Goal: Information Seeking & Learning: Compare options

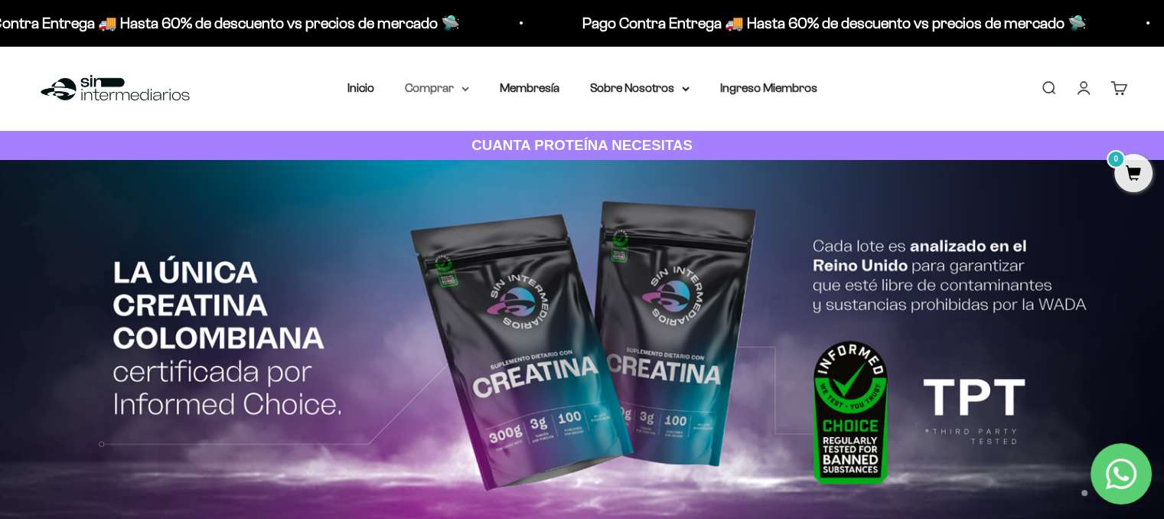
click at [462, 91] on icon at bounding box center [465, 88] width 8 height 5
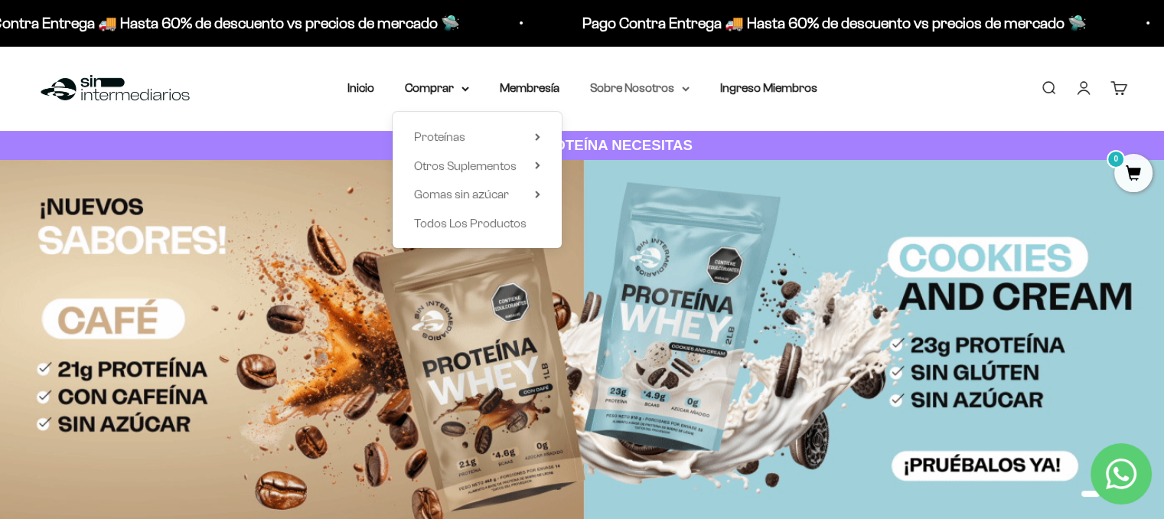
click at [652, 90] on summary "Sobre Nosotros" at bounding box center [639, 88] width 99 height 20
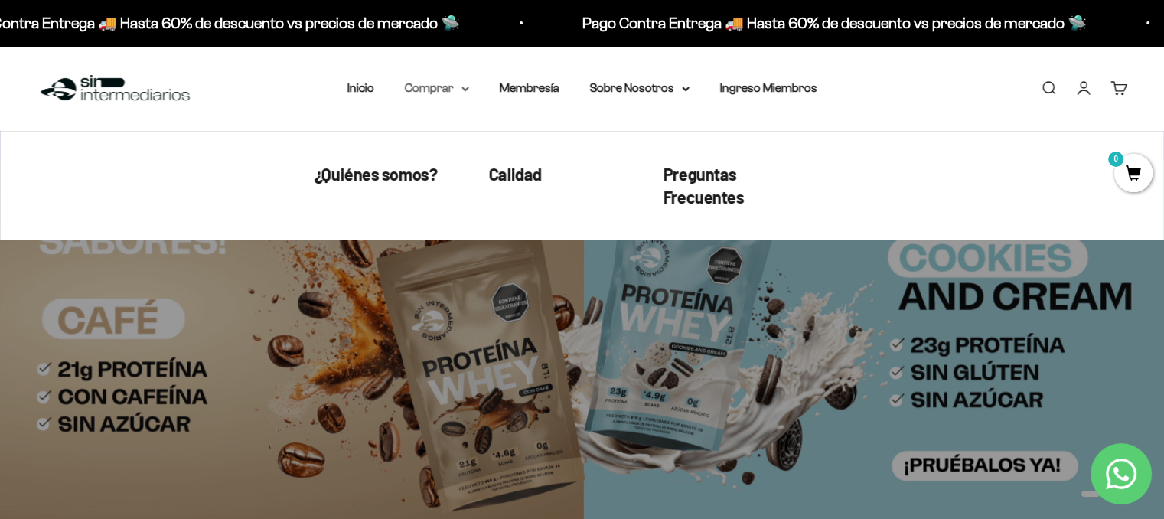
click at [437, 90] on summary "Comprar" at bounding box center [437, 88] width 64 height 20
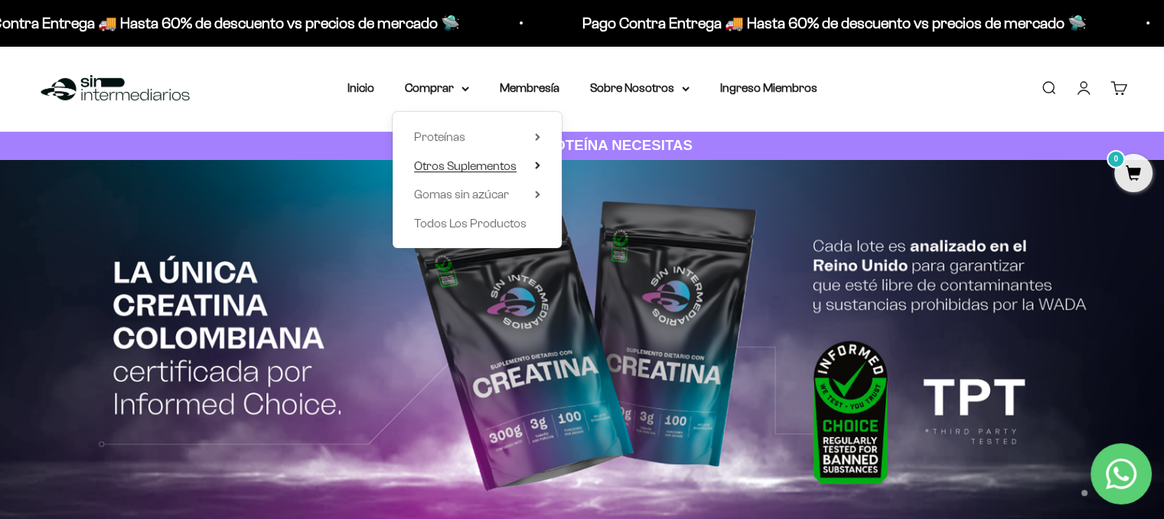
click at [539, 165] on icon at bounding box center [537, 165] width 5 height 8
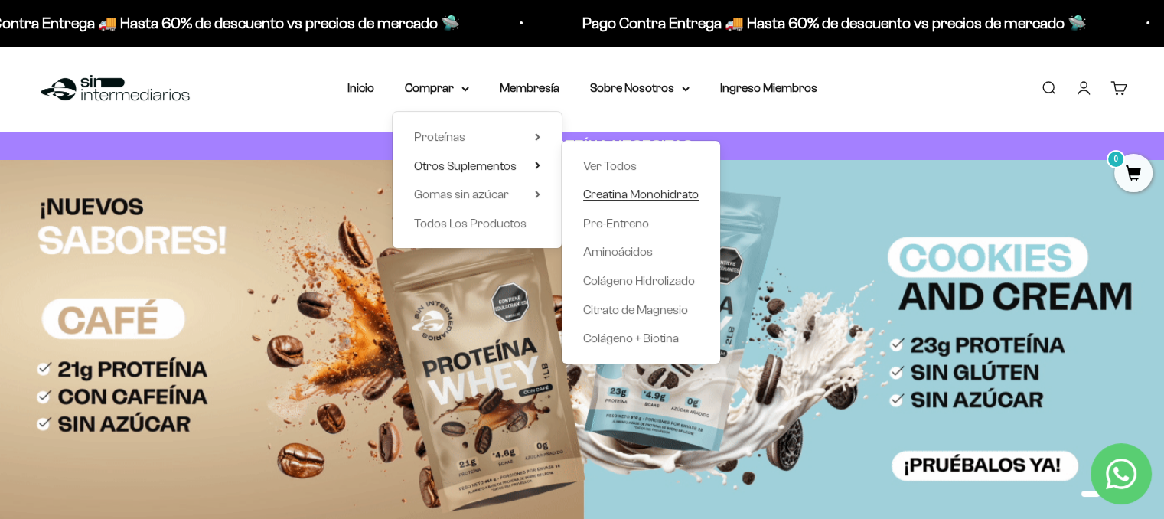
click at [640, 191] on span "Creatina Monohidrato" at bounding box center [641, 193] width 116 height 13
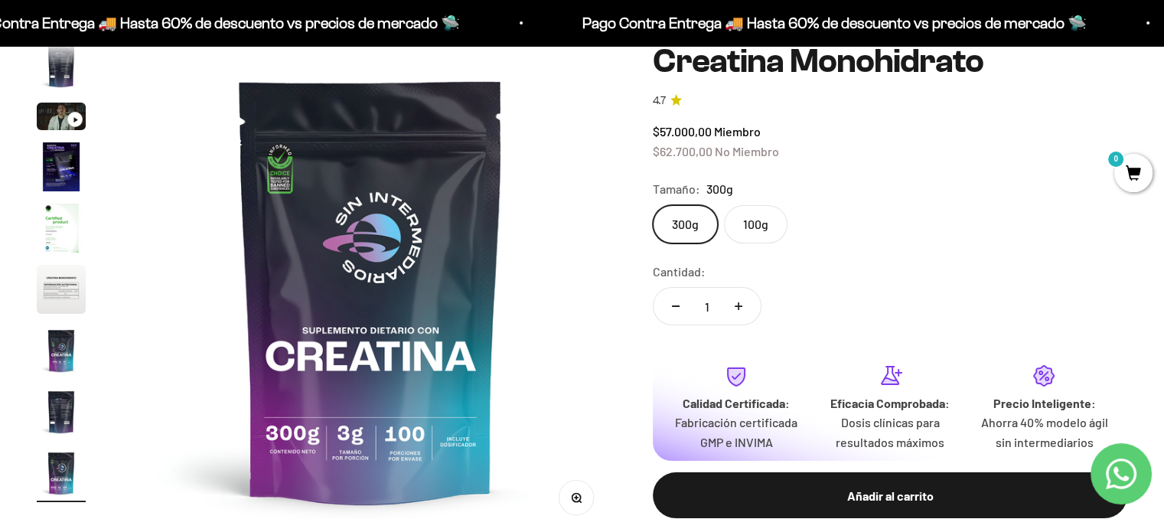
scroll to position [153, 0]
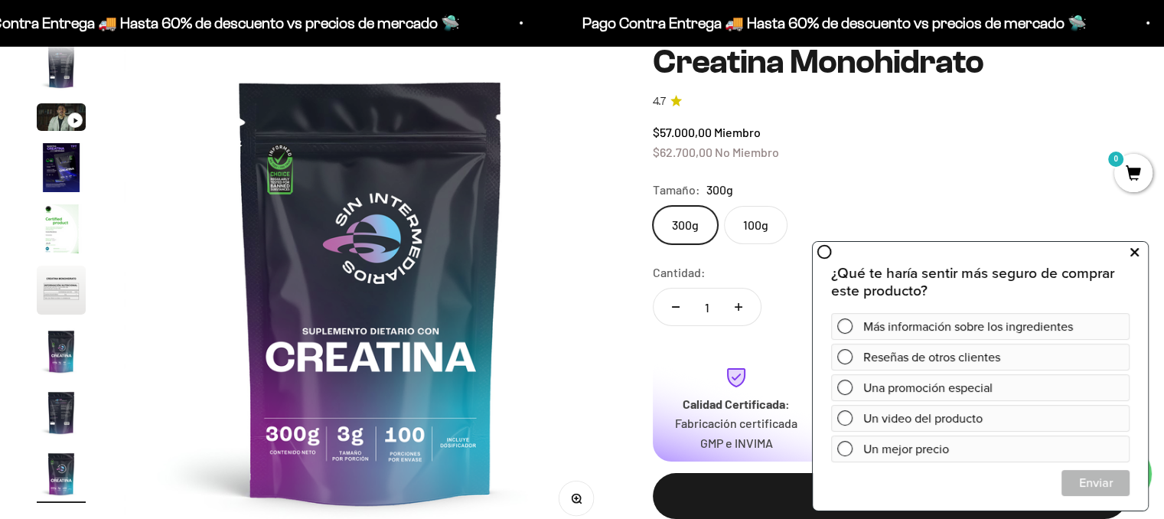
click at [1139, 253] on button at bounding box center [1134, 252] width 28 height 24
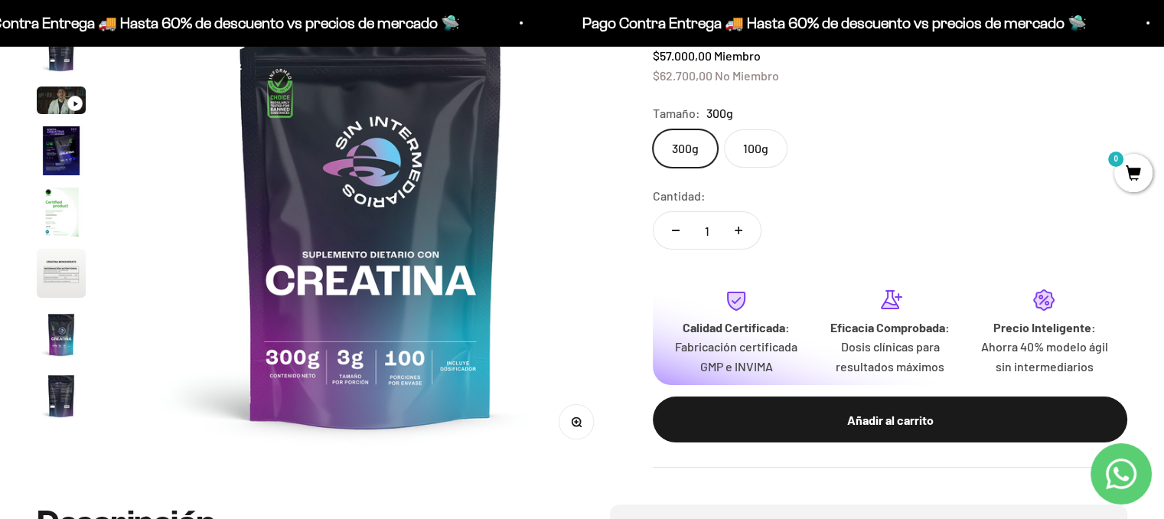
scroll to position [0, 0]
click at [57, 168] on img "Ir al artículo 4" at bounding box center [61, 153] width 49 height 49
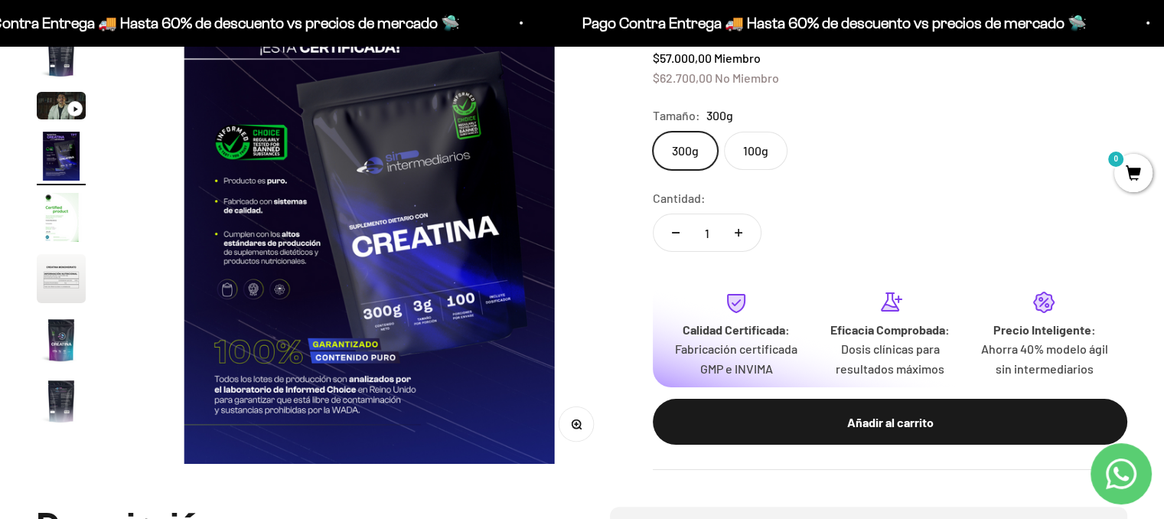
scroll to position [230, 0]
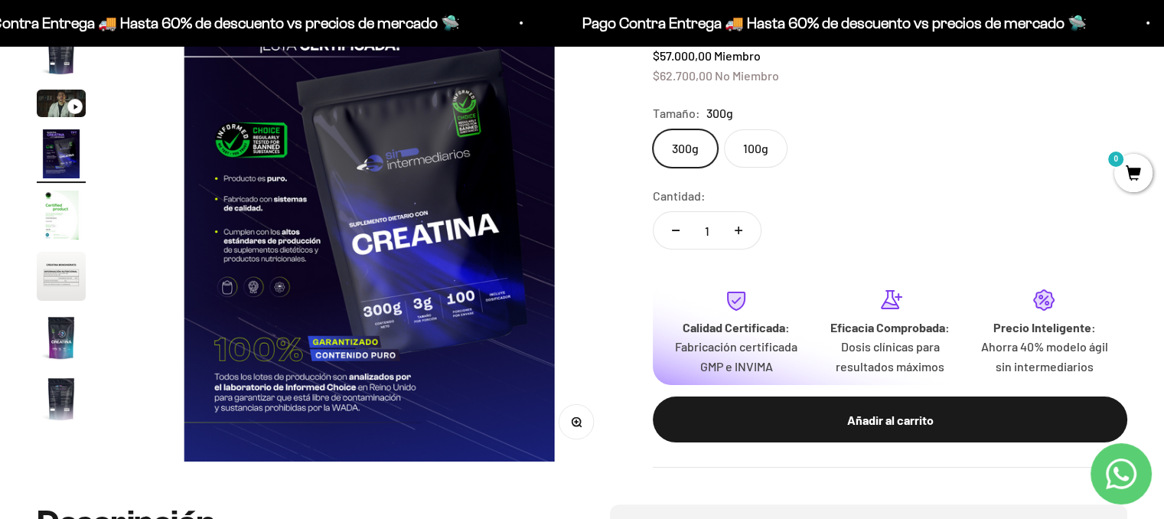
click at [69, 334] on img "Ir al artículo 7" at bounding box center [61, 337] width 49 height 49
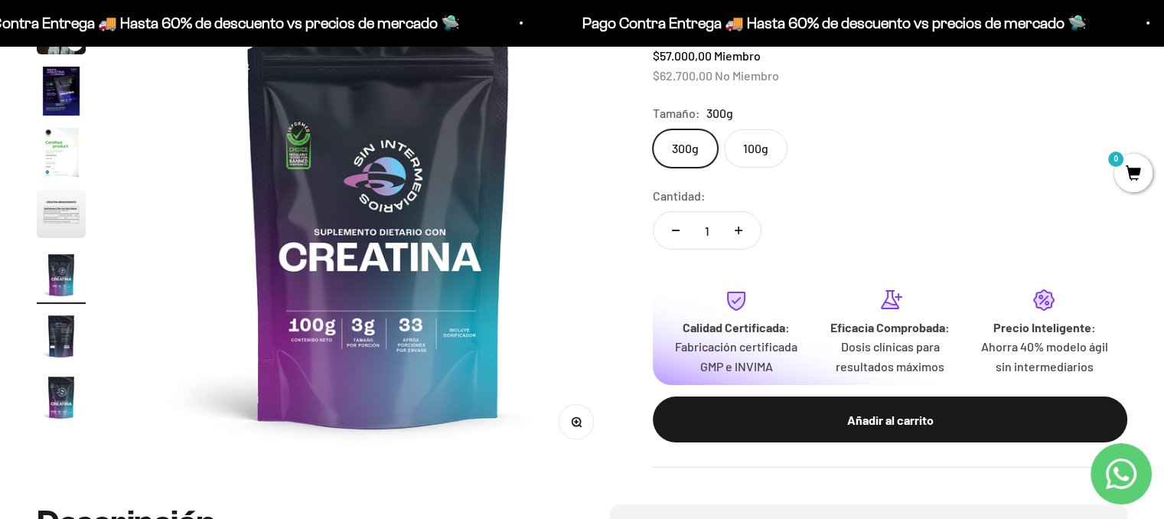
scroll to position [0, 3073]
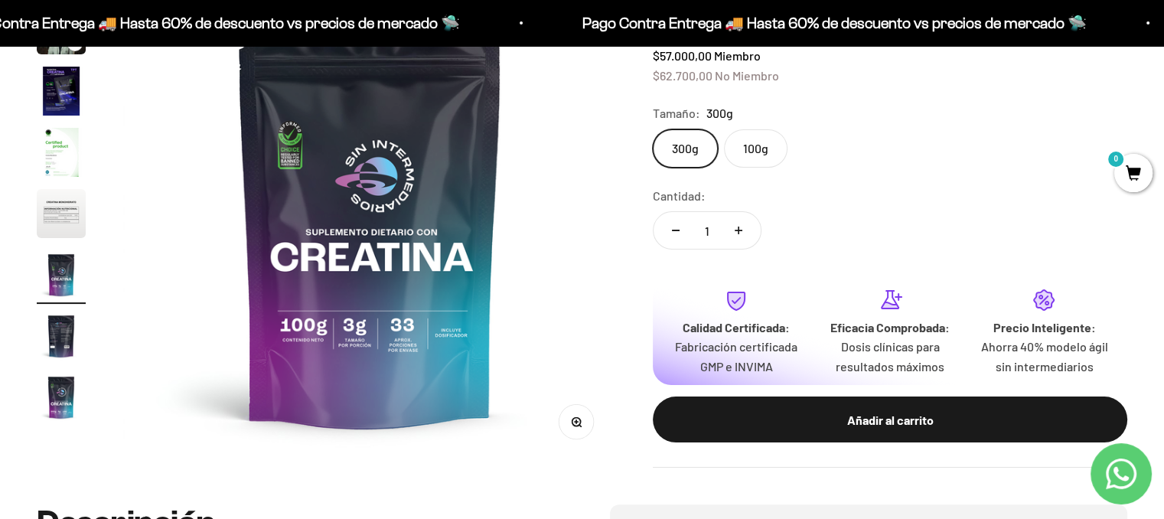
click at [54, 212] on img "Ir al artículo 6" at bounding box center [61, 213] width 49 height 49
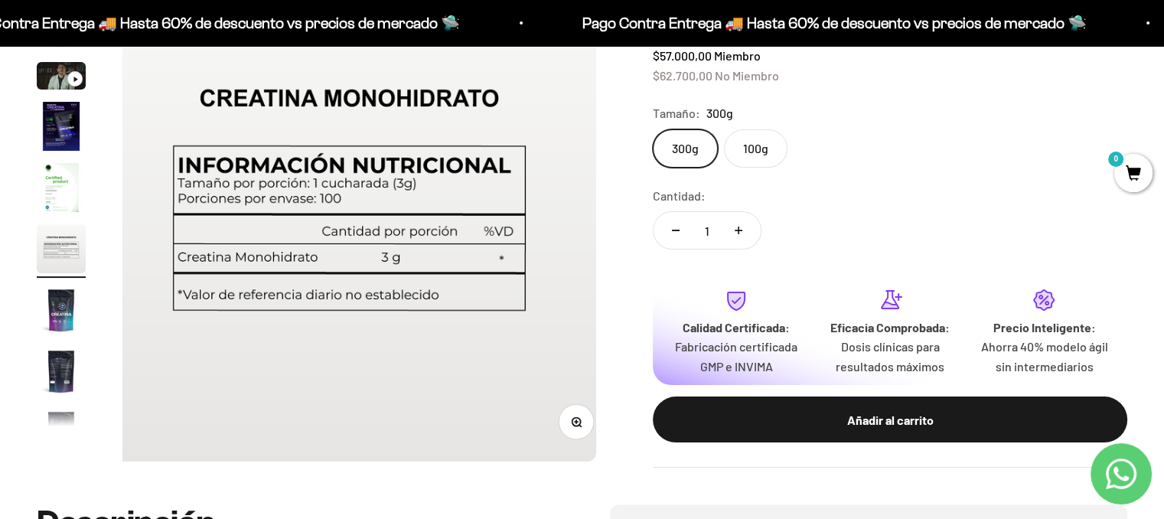
scroll to position [0, 2561]
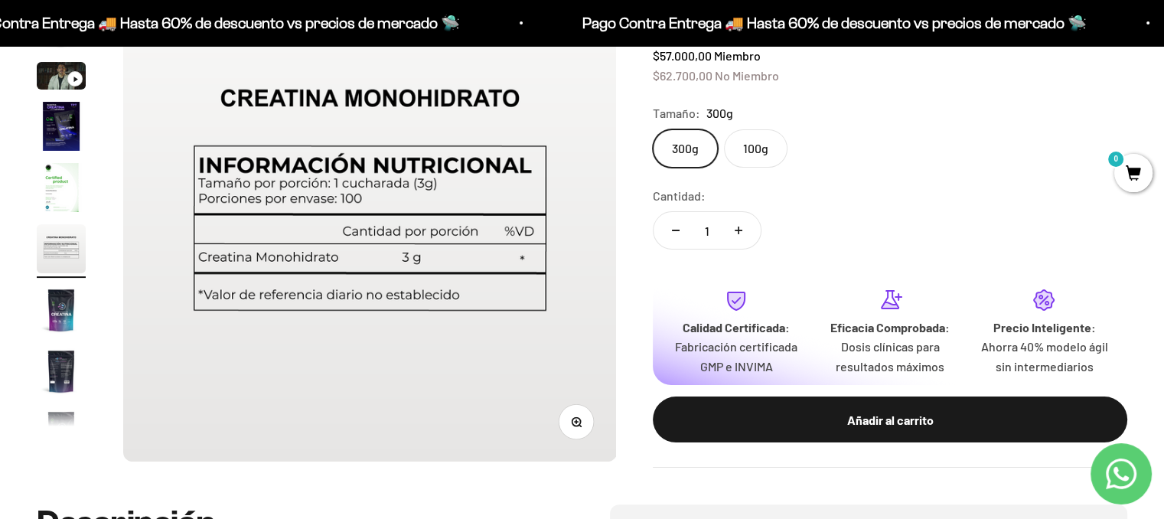
click at [59, 196] on img "Ir al artículo 5" at bounding box center [61, 187] width 49 height 49
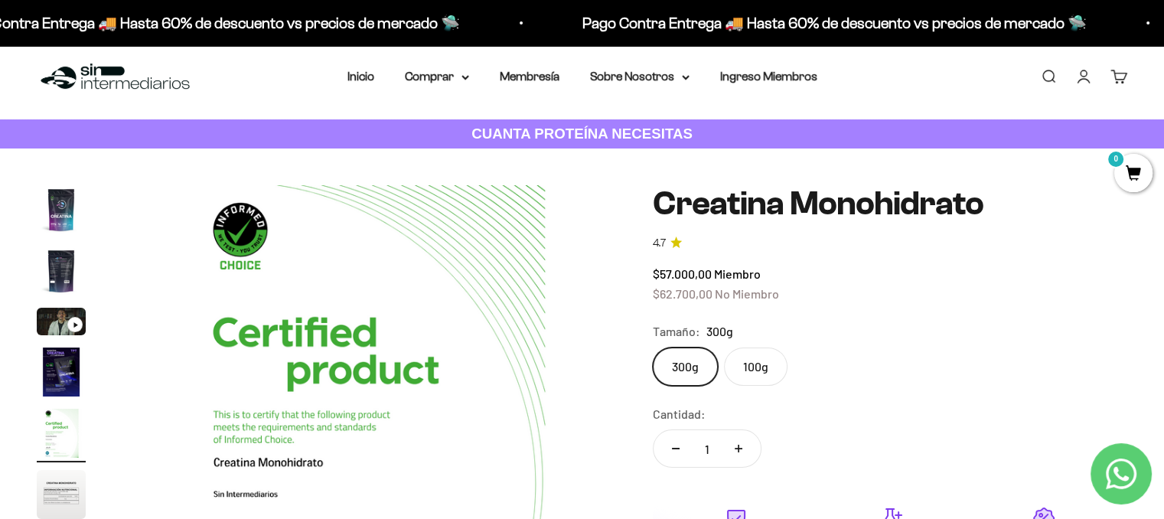
scroll to position [0, 0]
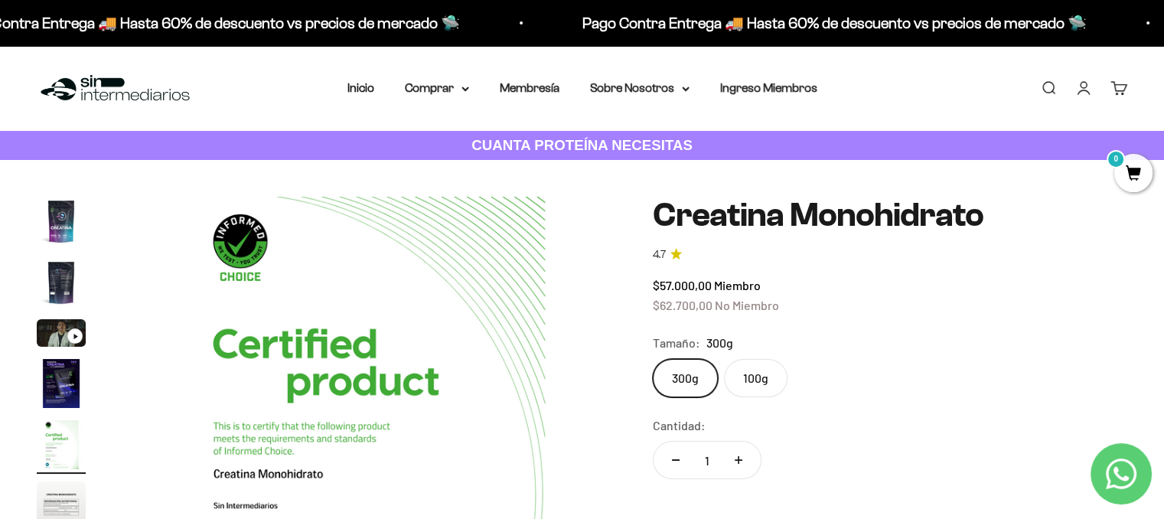
click at [72, 212] on img "Ir al artículo 1" at bounding box center [61, 221] width 49 height 49
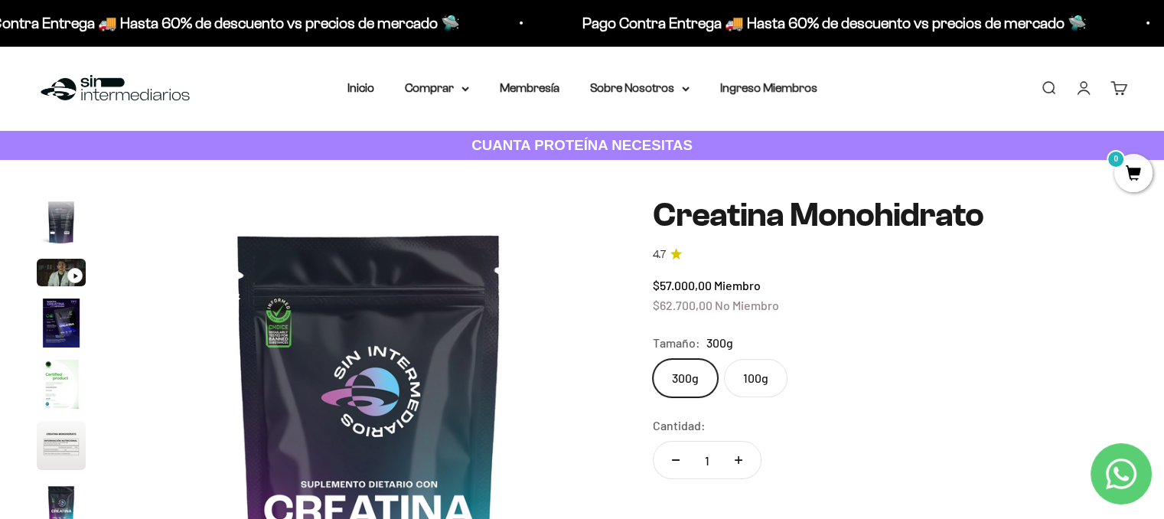
scroll to position [62, 0]
click at [64, 233] on img "Ir al artículo 2" at bounding box center [61, 220] width 49 height 49
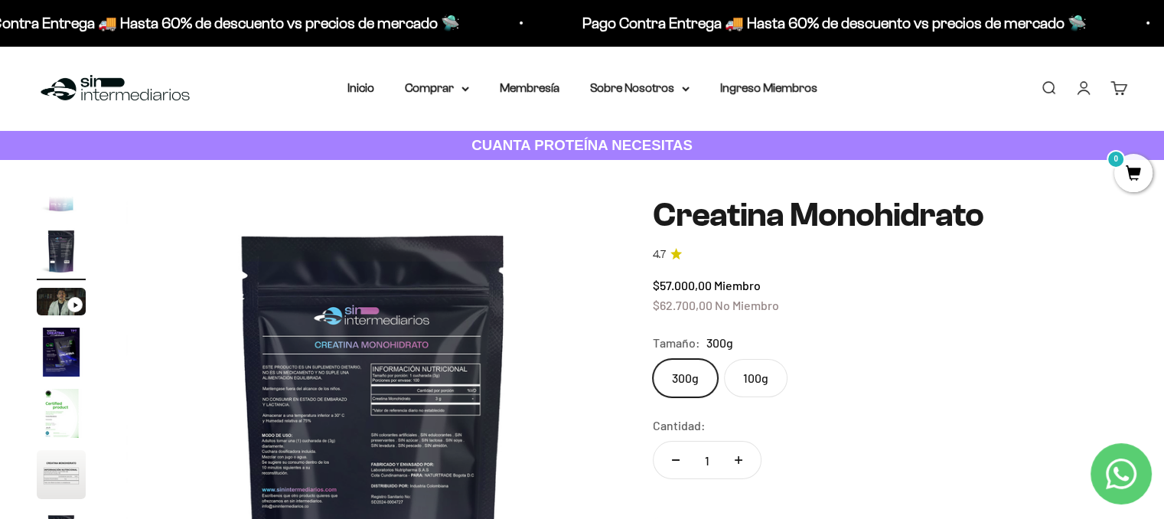
scroll to position [0, 0]
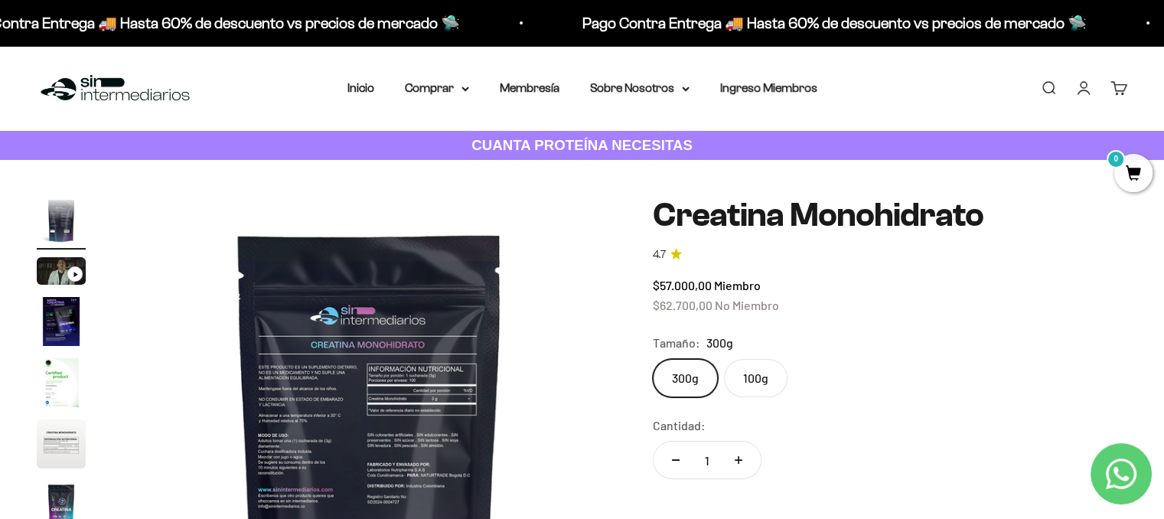
click at [64, 268] on img "Ir al artículo 3" at bounding box center [61, 271] width 49 height 28
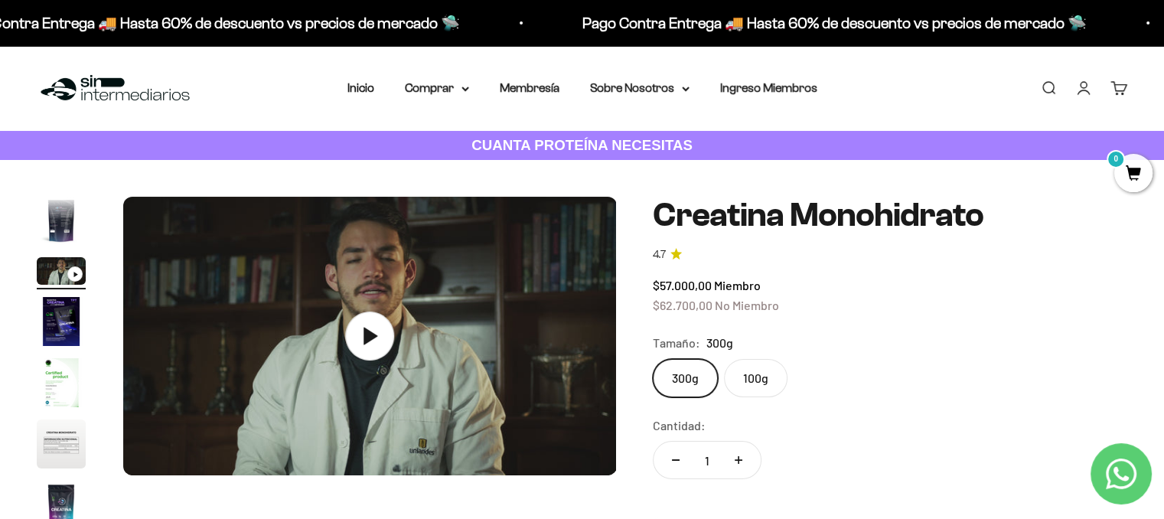
click at [67, 313] on img "Ir al artículo 4" at bounding box center [61, 321] width 49 height 49
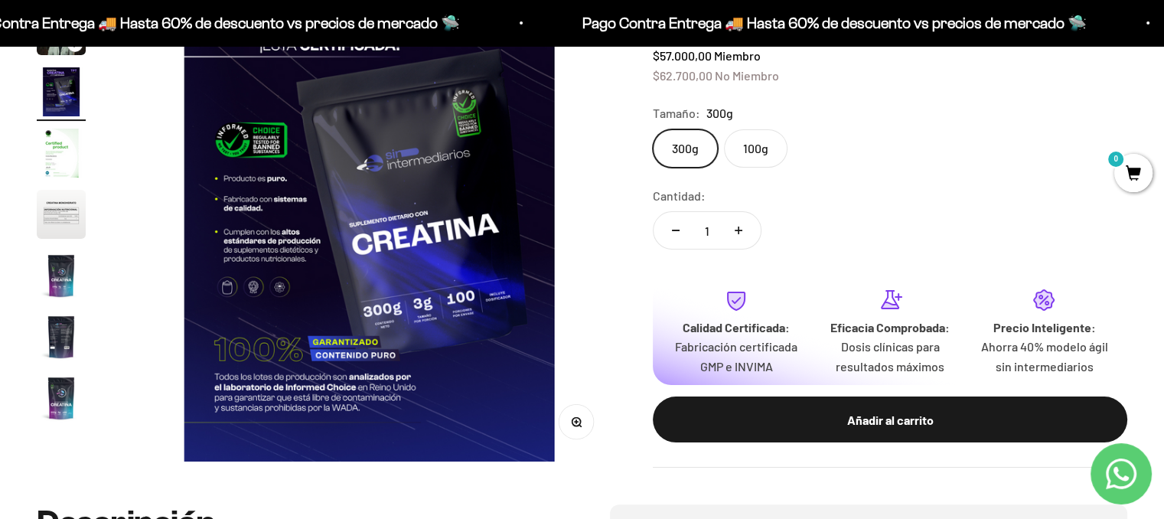
click at [62, 346] on img "Ir al artículo 8" at bounding box center [61, 336] width 49 height 49
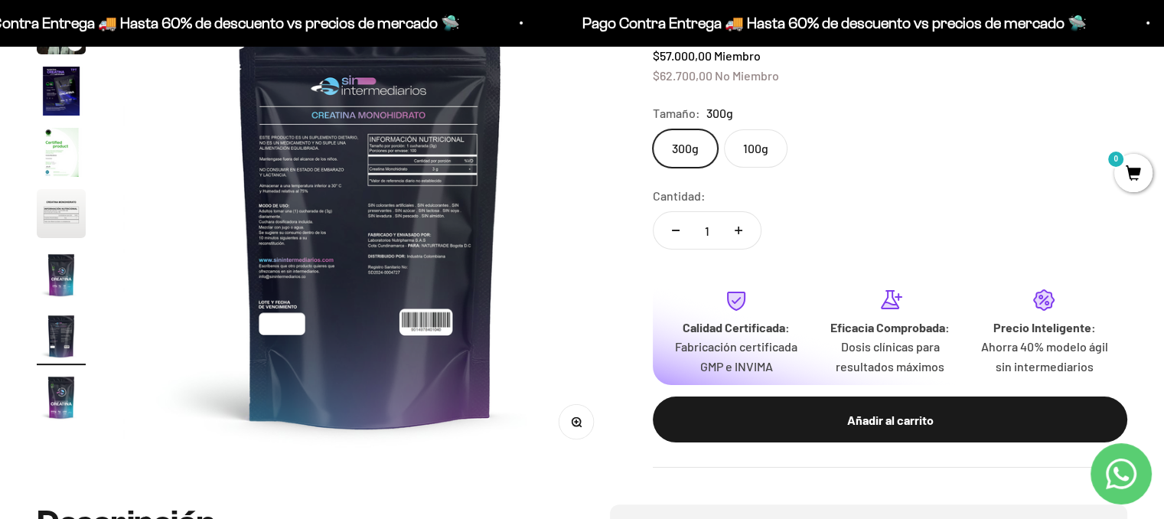
click at [79, 396] on img "Ir al artículo 9" at bounding box center [61, 397] width 49 height 49
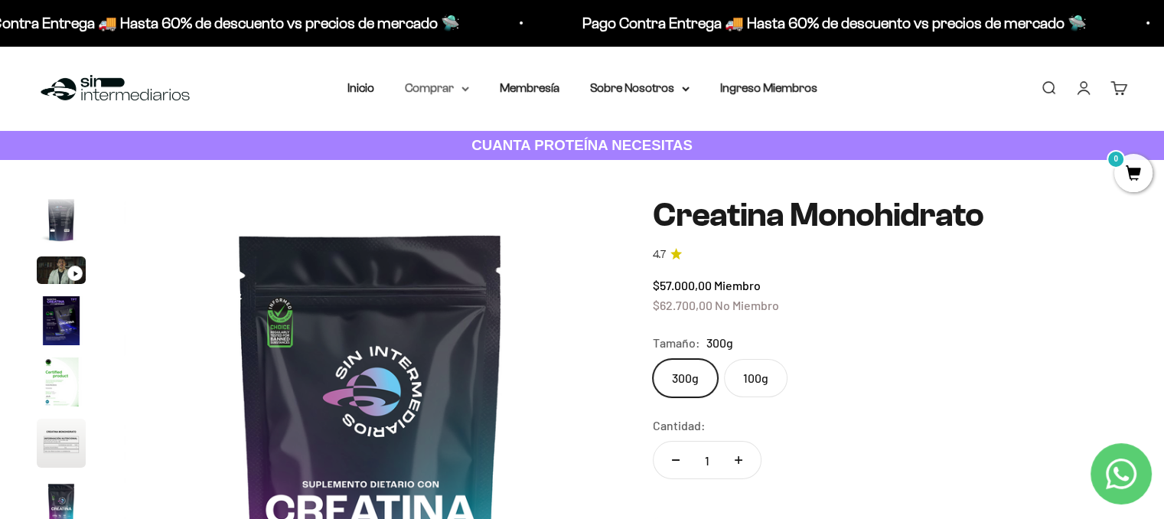
click at [448, 90] on summary "Comprar" at bounding box center [437, 88] width 64 height 20
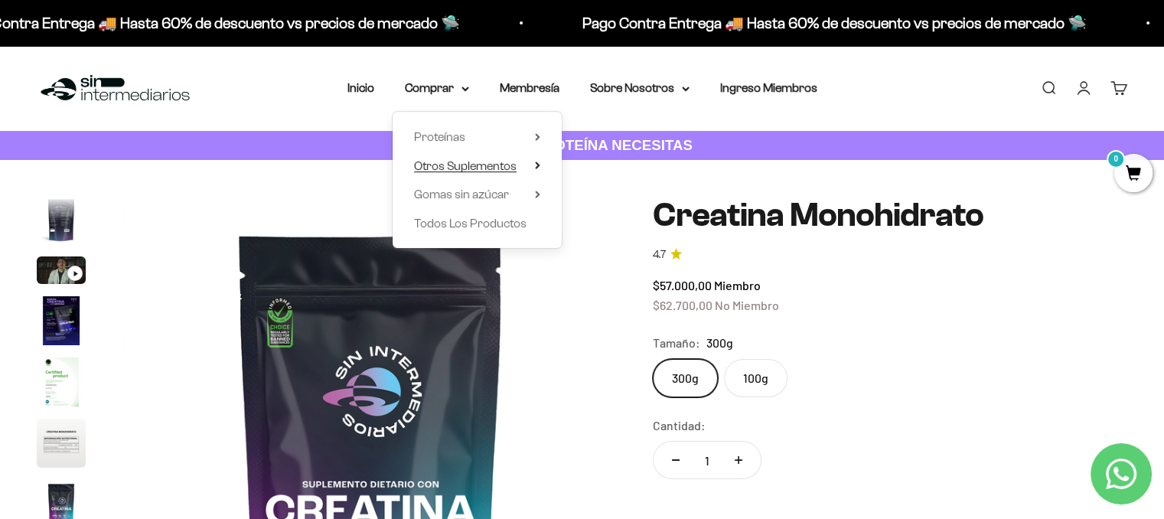
click at [528, 171] on summary "Otros Suplementos" at bounding box center [477, 166] width 126 height 20
click at [538, 133] on icon at bounding box center [537, 137] width 5 height 8
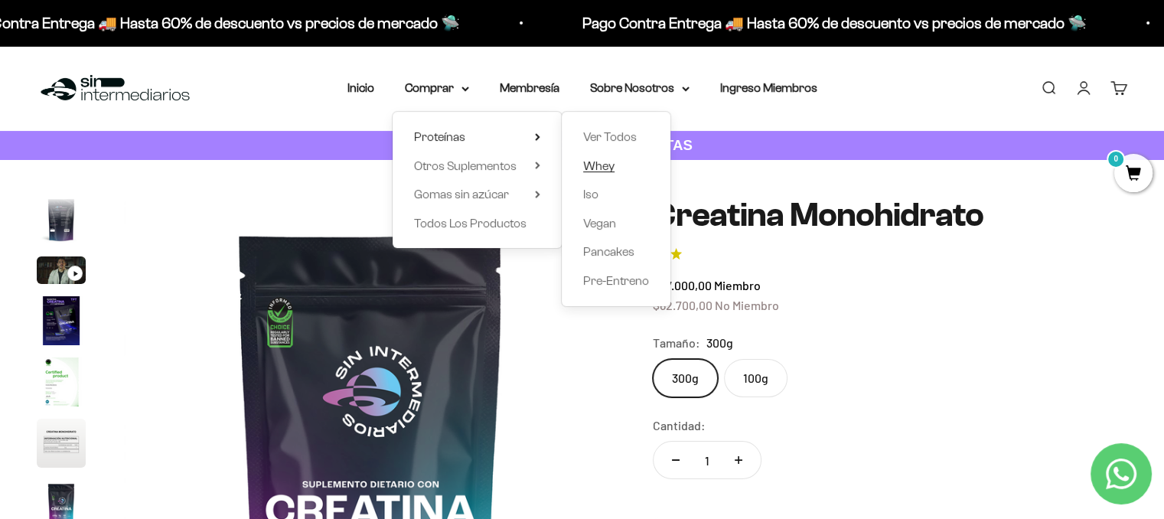
click at [612, 169] on span "Whey" at bounding box center [598, 165] width 31 height 13
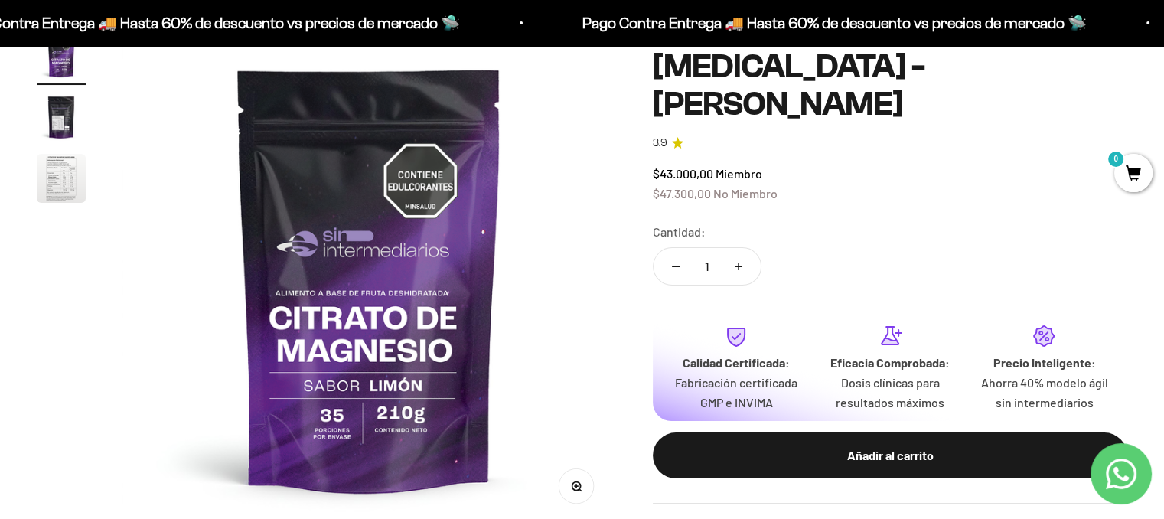
scroll to position [230, 0]
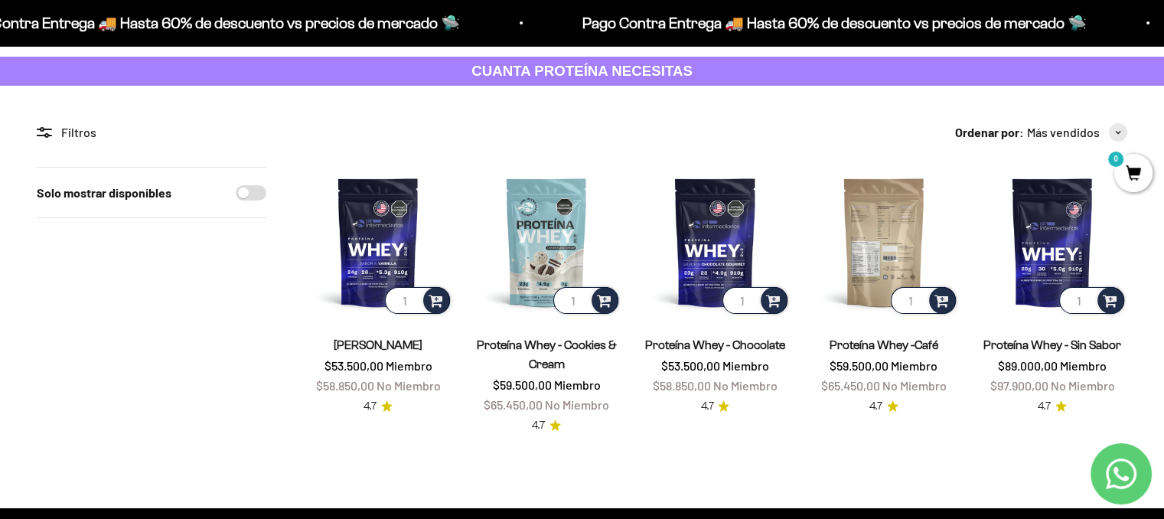
scroll to position [77, 0]
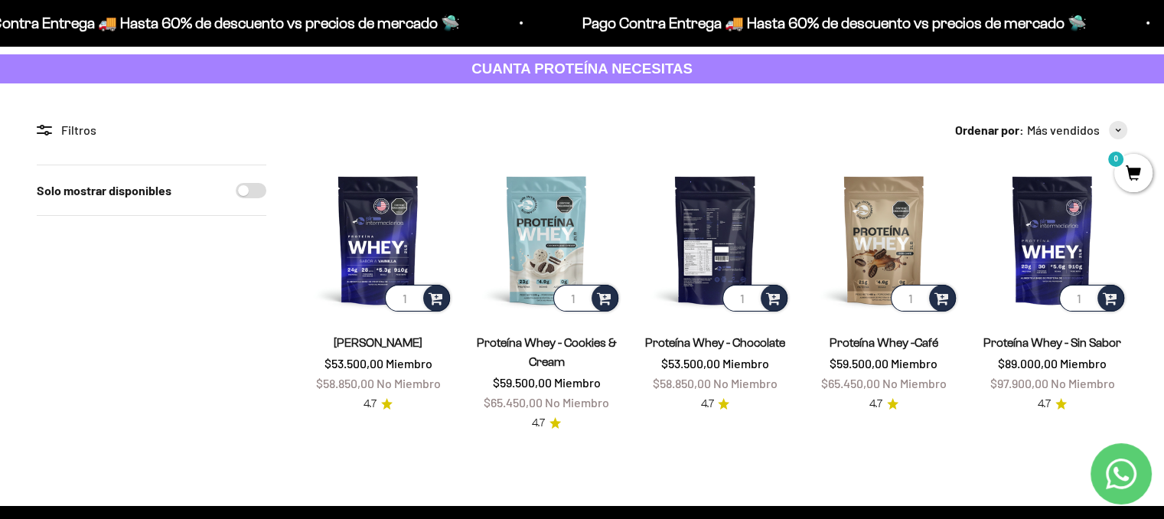
click at [724, 256] on img at bounding box center [715, 240] width 150 height 150
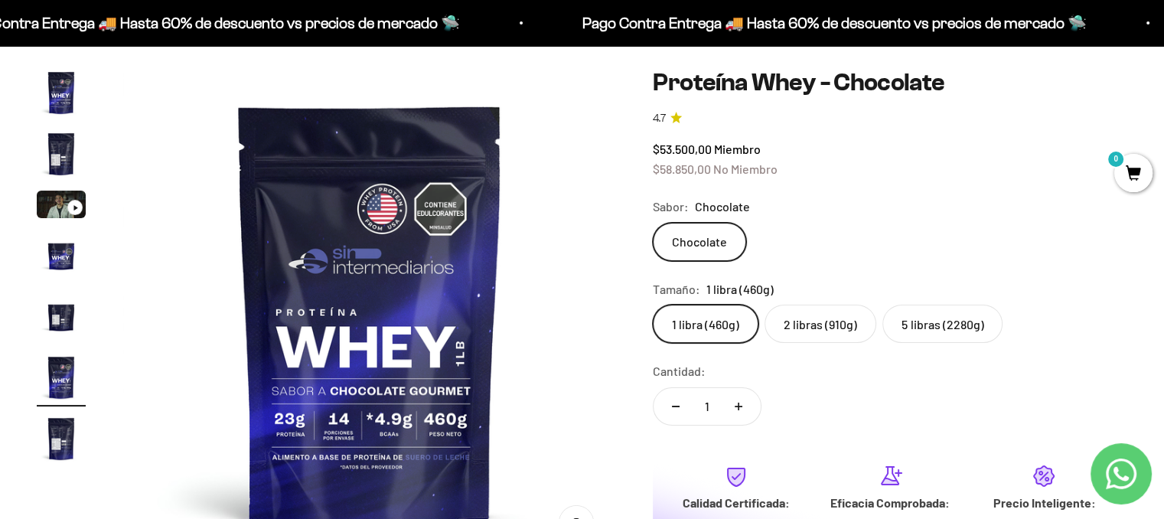
scroll to position [383, 0]
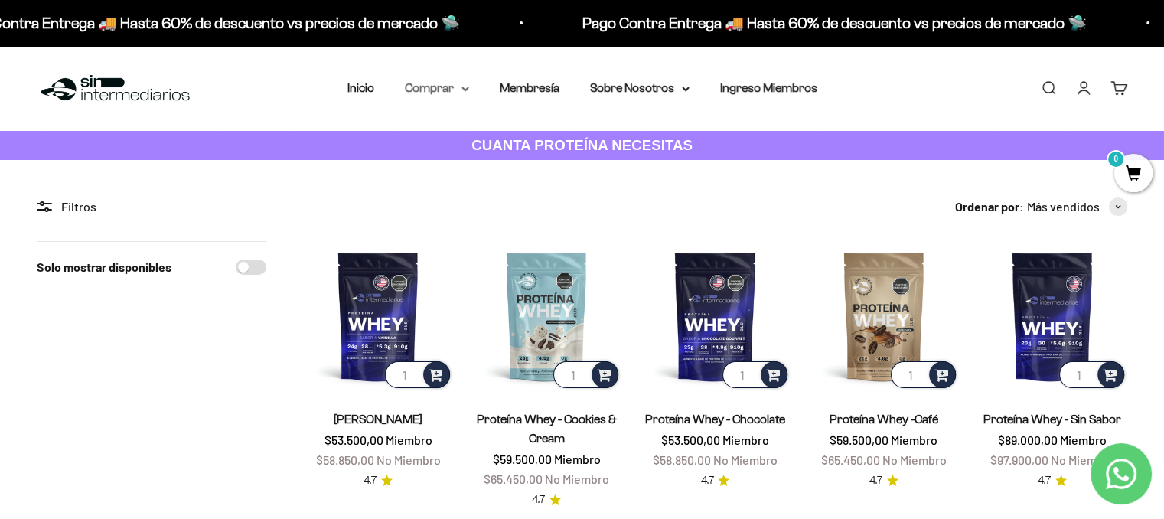
click at [451, 84] on summary "Comprar" at bounding box center [437, 88] width 64 height 20
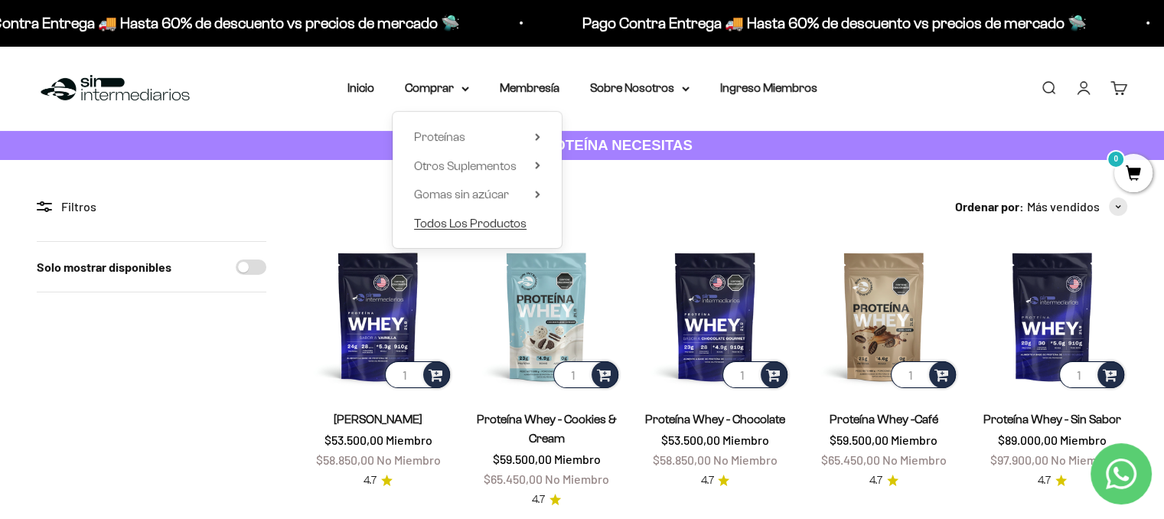
click at [504, 224] on span "Todos Los Productos" at bounding box center [470, 223] width 112 height 13
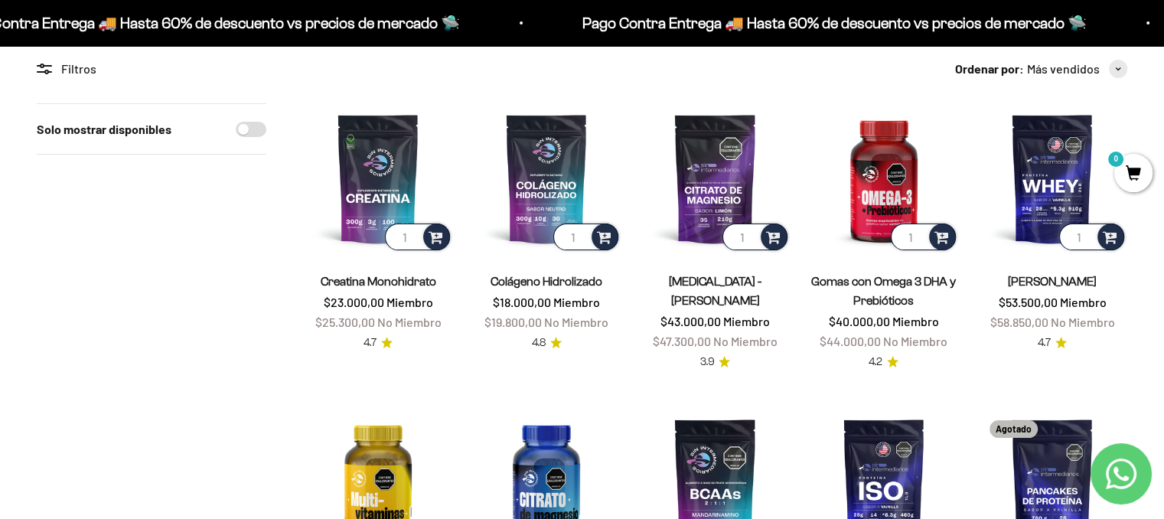
scroll to position [77, 0]
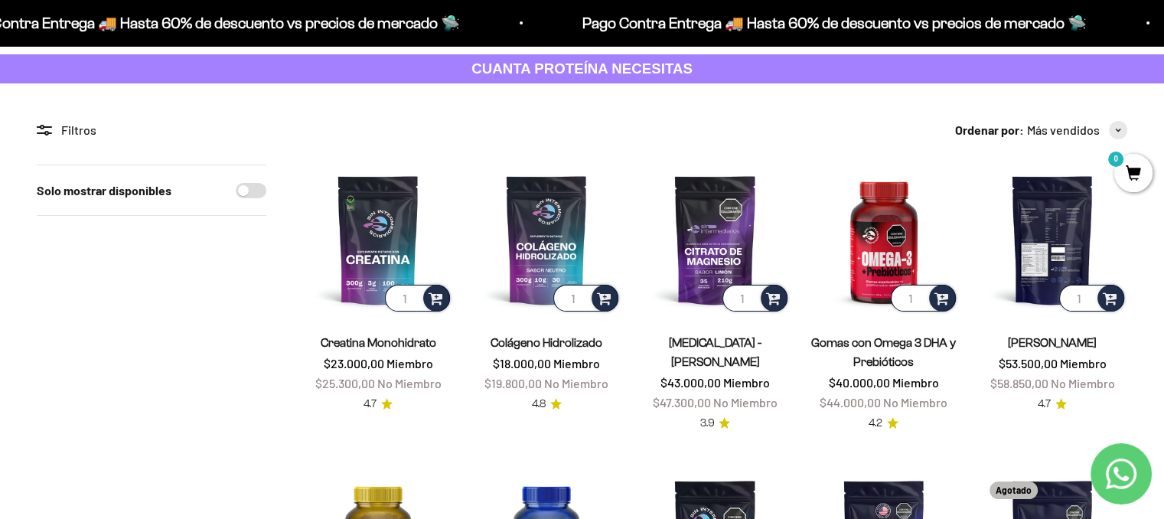
click at [1055, 246] on img at bounding box center [1052, 240] width 150 height 150
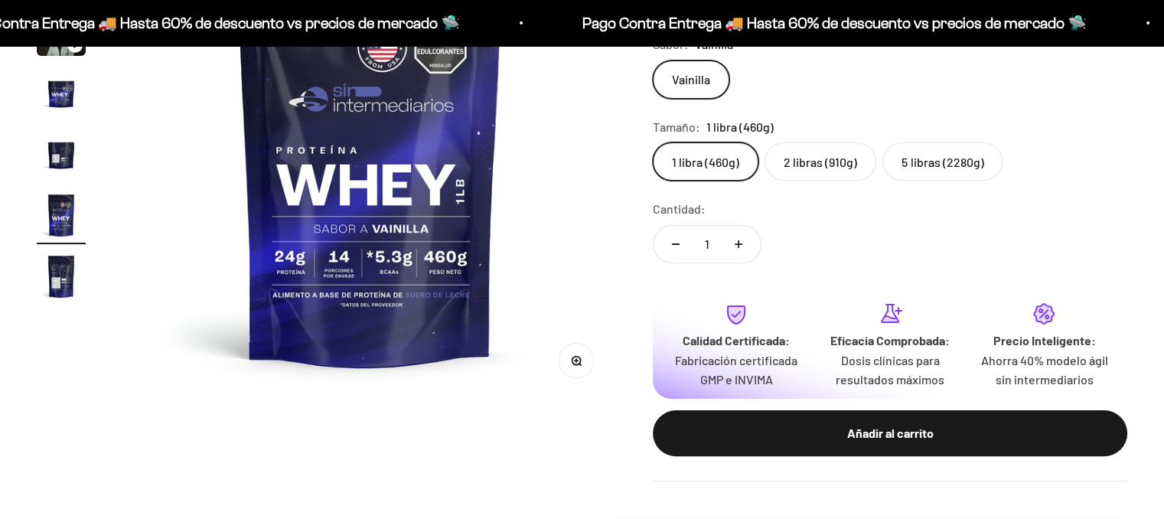
scroll to position [306, 0]
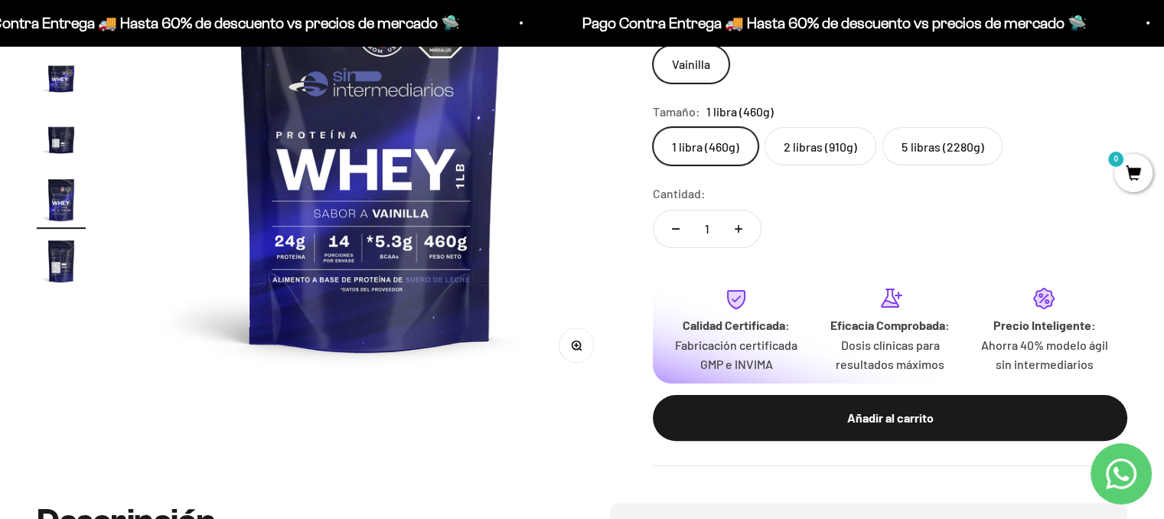
click at [60, 202] on img "Ir al artículo 6" at bounding box center [61, 199] width 49 height 49
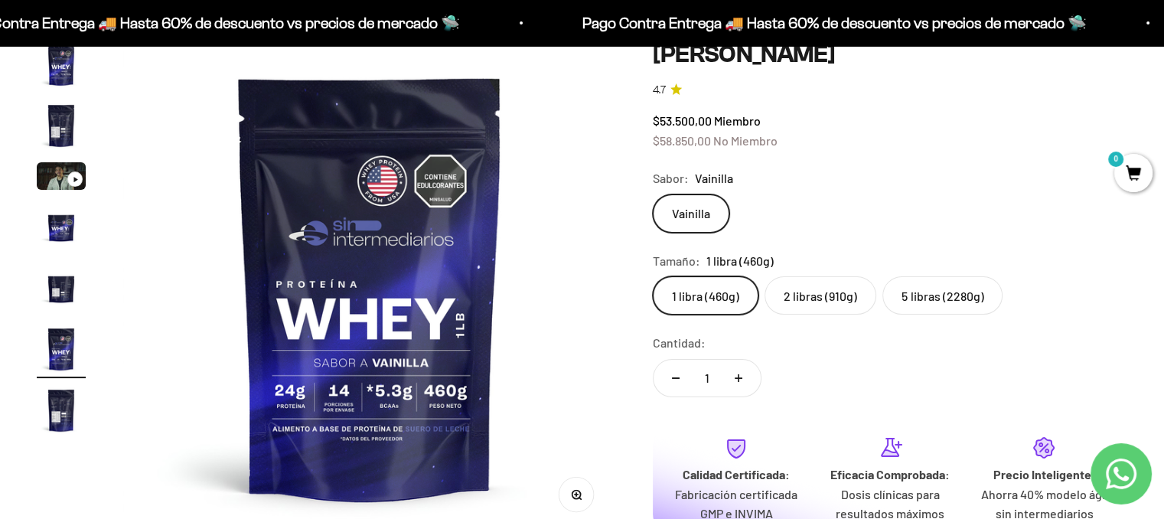
scroll to position [153, 0]
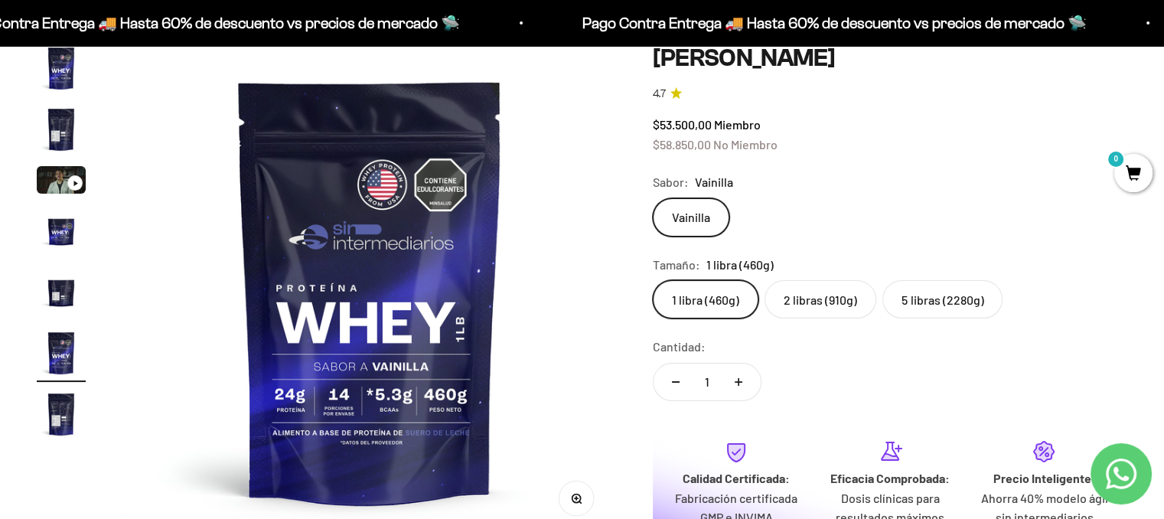
click at [61, 221] on img "Ir al artículo 4" at bounding box center [61, 230] width 49 height 49
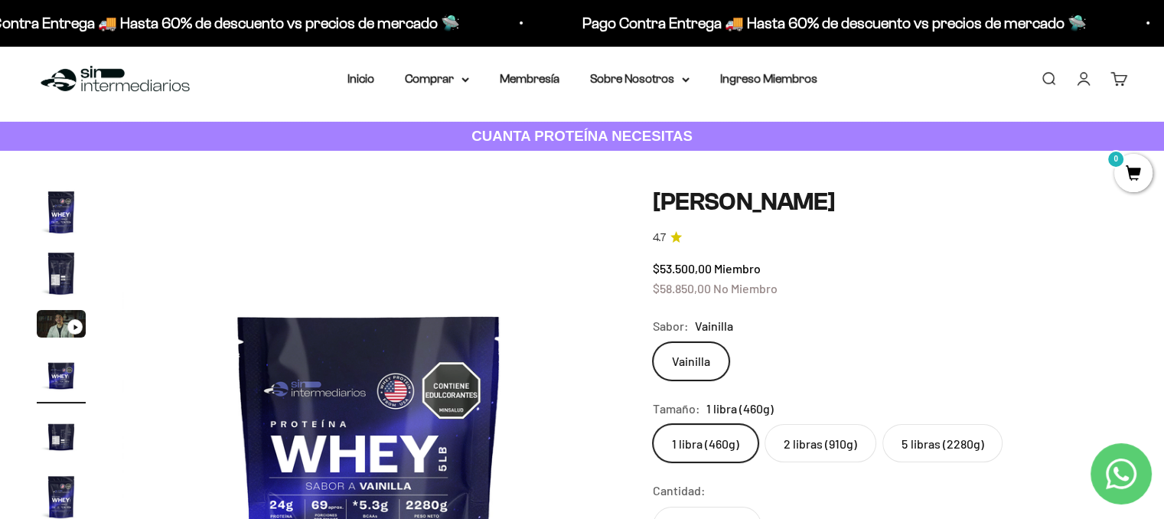
scroll to position [0, 0]
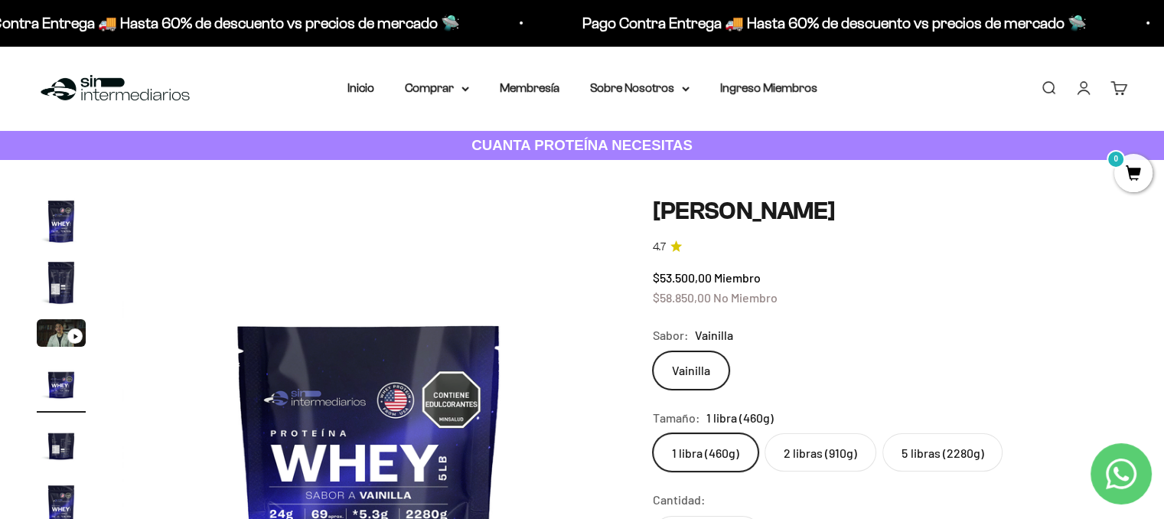
click at [63, 206] on img "Ir al artículo 1" at bounding box center [61, 221] width 49 height 49
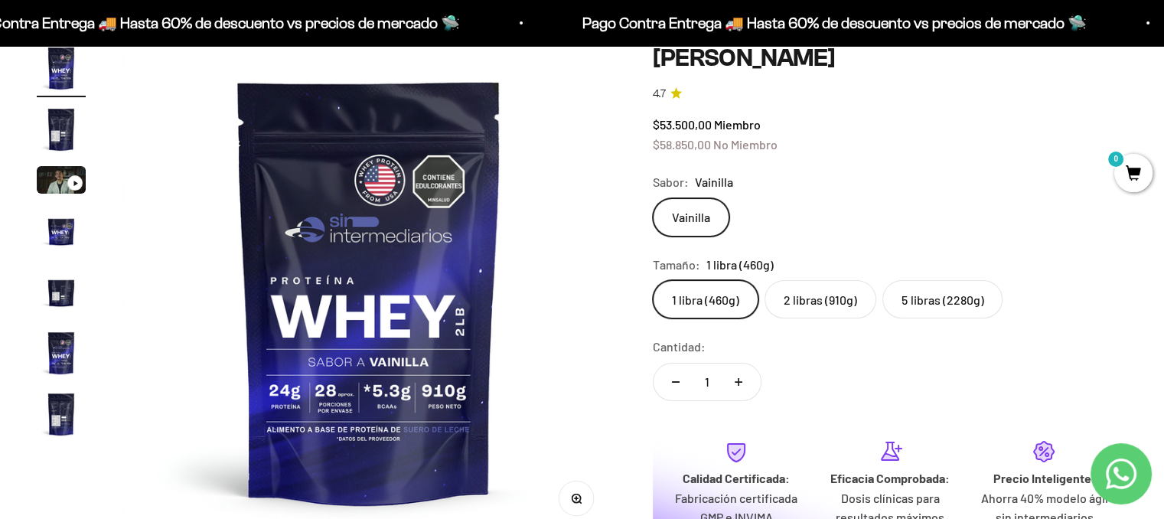
click at [54, 127] on img "Ir al artículo 2" at bounding box center [61, 129] width 49 height 49
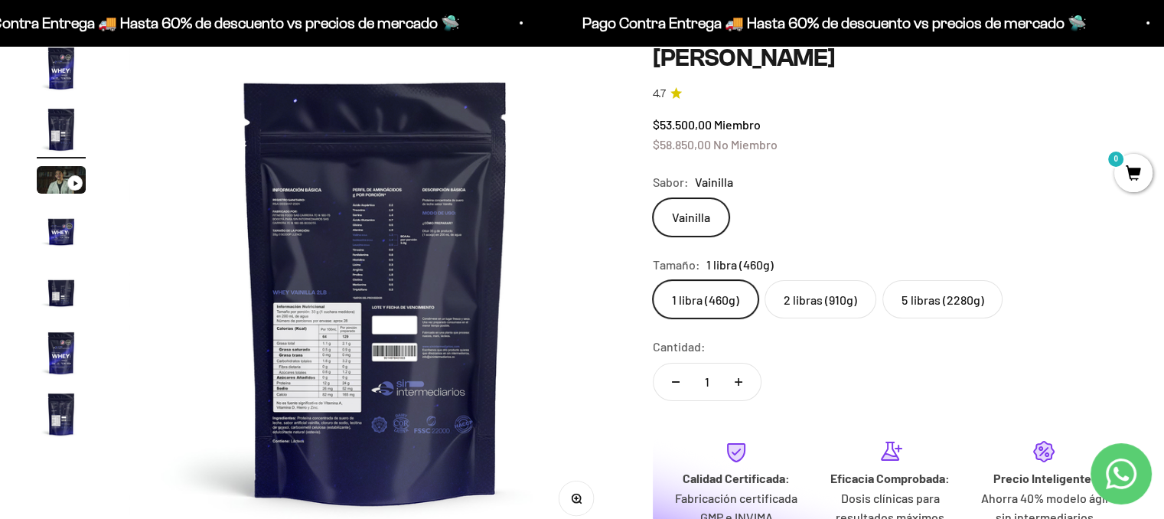
scroll to position [0, 512]
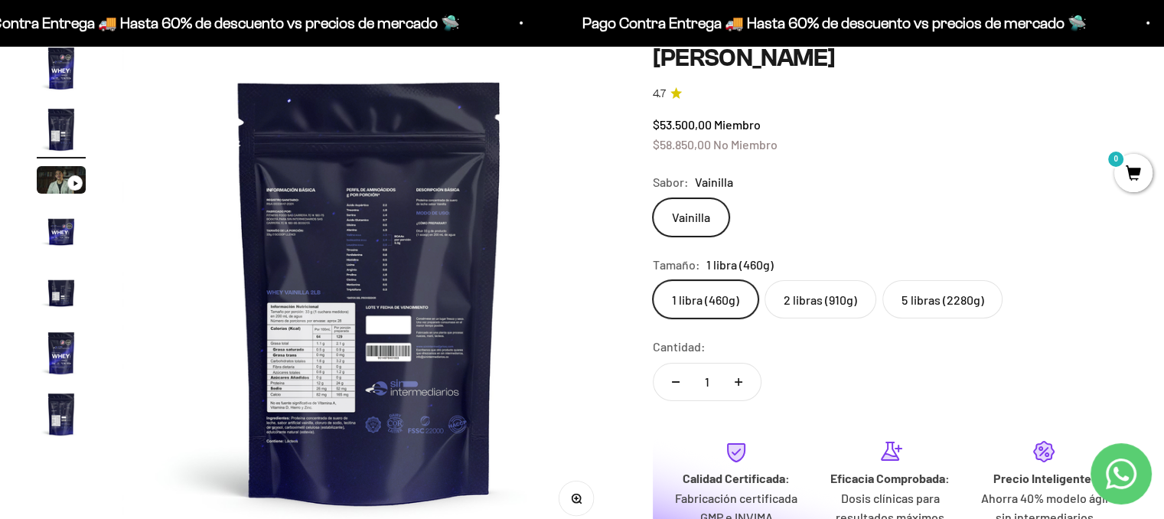
click at [58, 241] on img "Ir al artículo 4" at bounding box center [61, 230] width 49 height 49
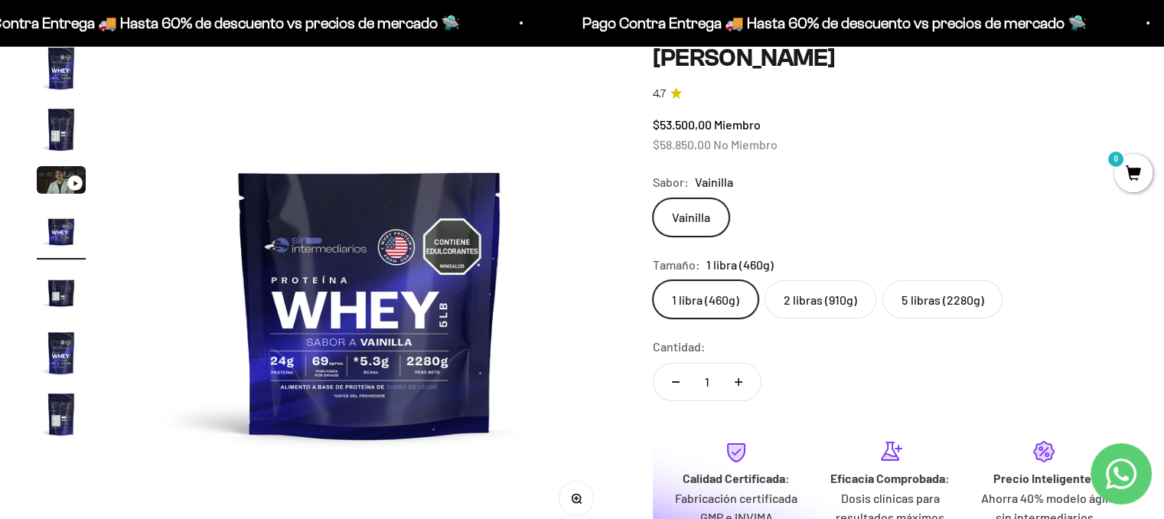
scroll to position [0, 1537]
click at [67, 347] on img "Ir al artículo 6" at bounding box center [61, 352] width 49 height 49
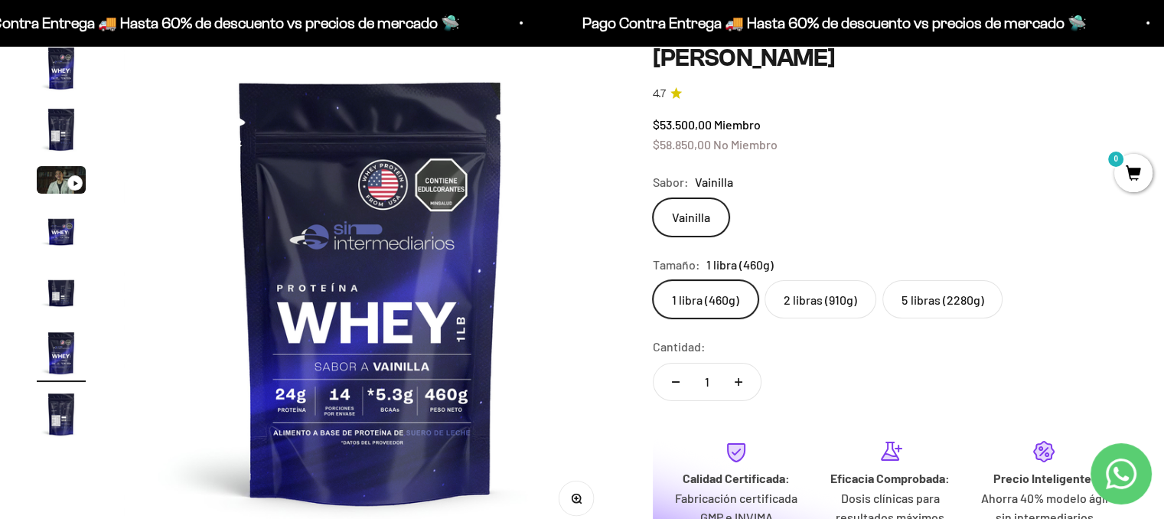
scroll to position [0, 2561]
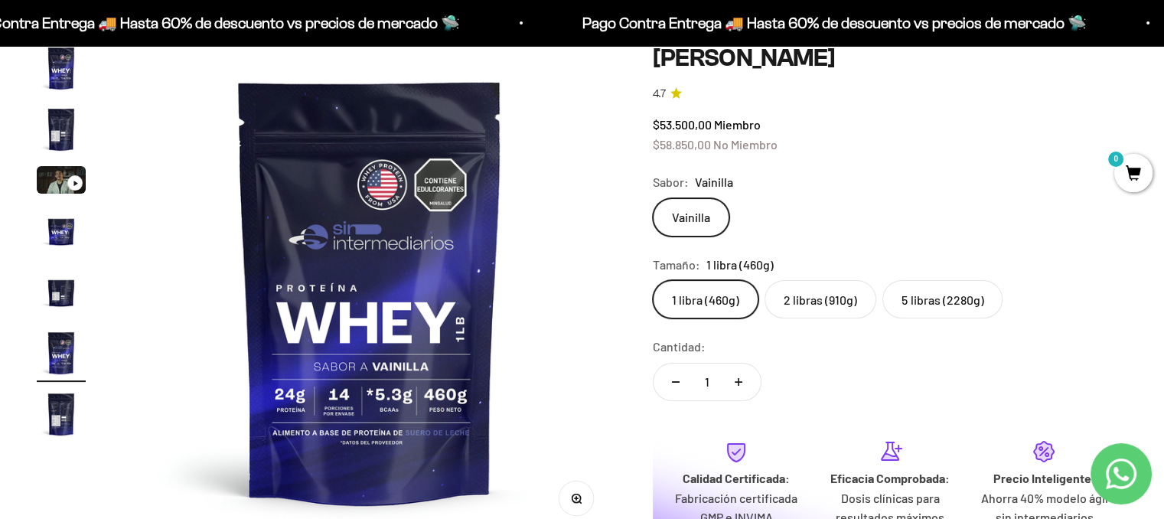
click at [64, 402] on img "Ir al artículo 7" at bounding box center [61, 414] width 49 height 49
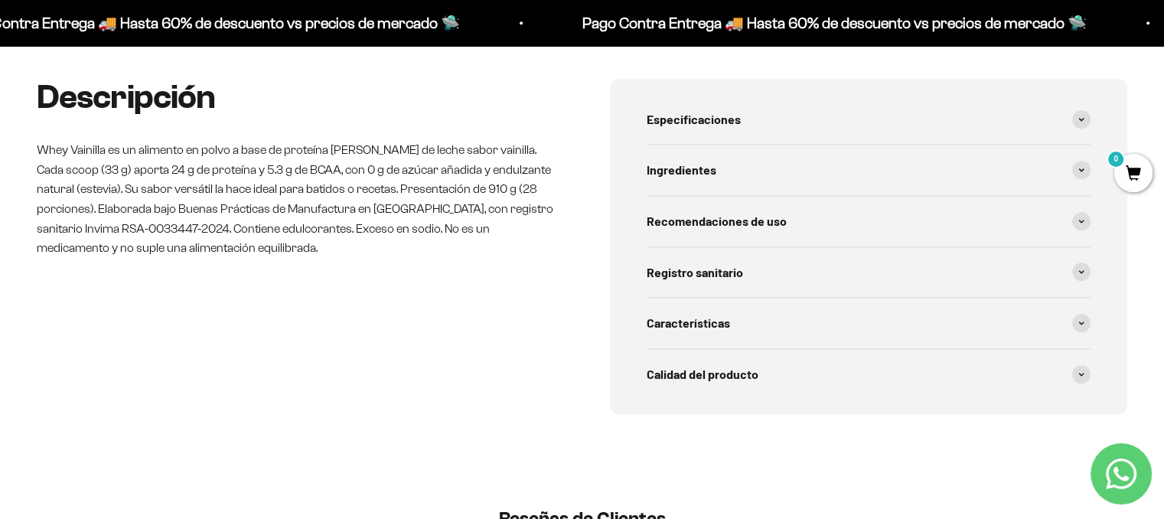
scroll to position [536, 0]
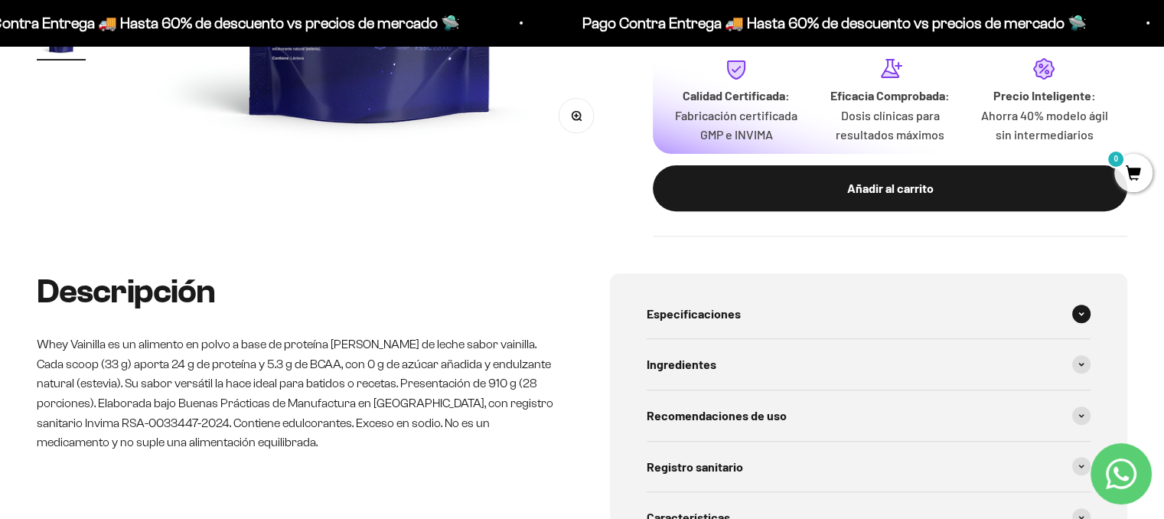
click at [1085, 318] on span at bounding box center [1081, 314] width 18 height 18
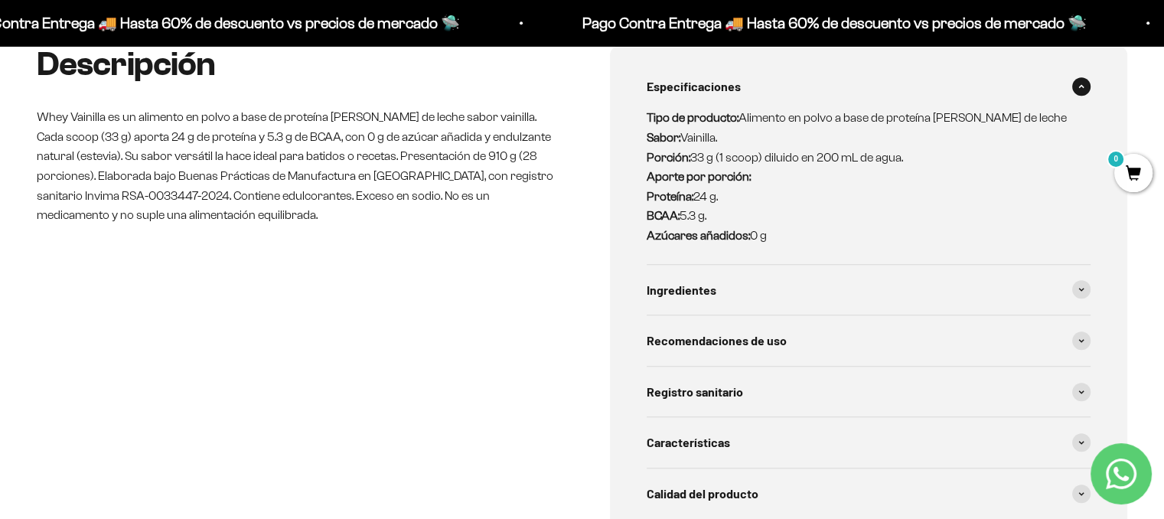
scroll to position [765, 0]
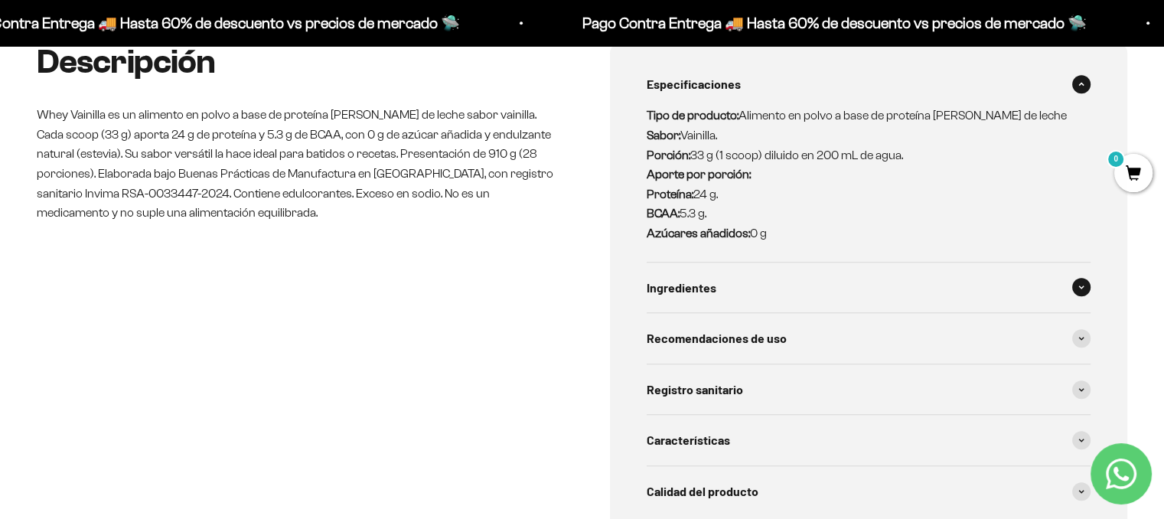
click at [1077, 289] on span at bounding box center [1081, 287] width 18 height 18
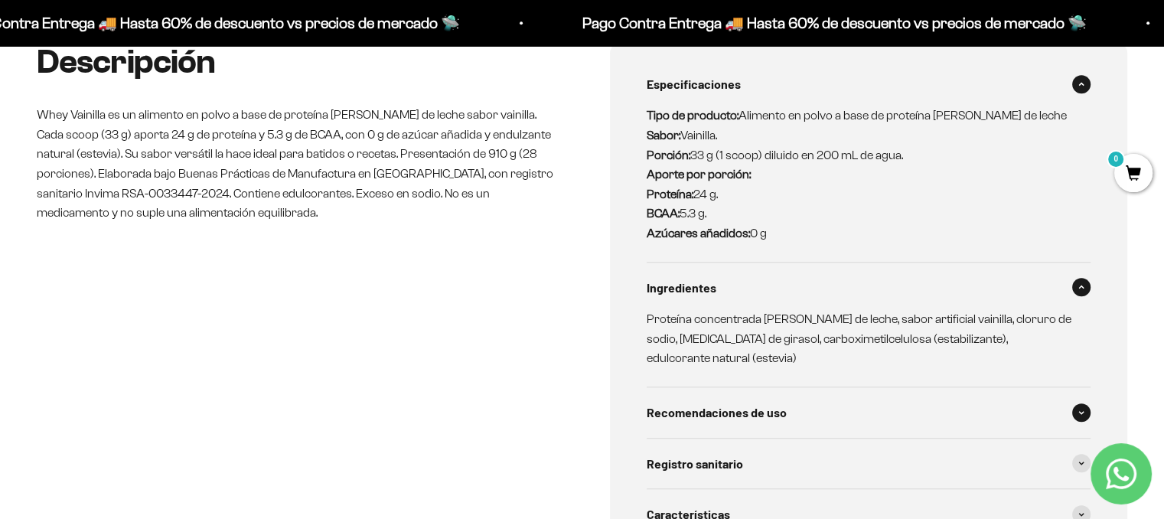
click at [1050, 393] on div "Recomendaciones de uso" at bounding box center [869, 412] width 445 height 51
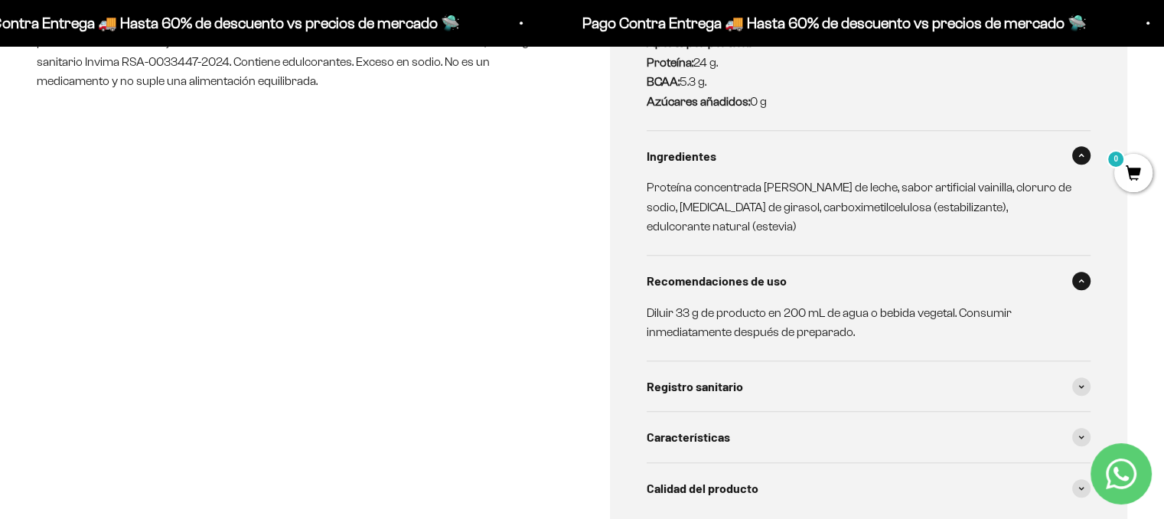
scroll to position [918, 0]
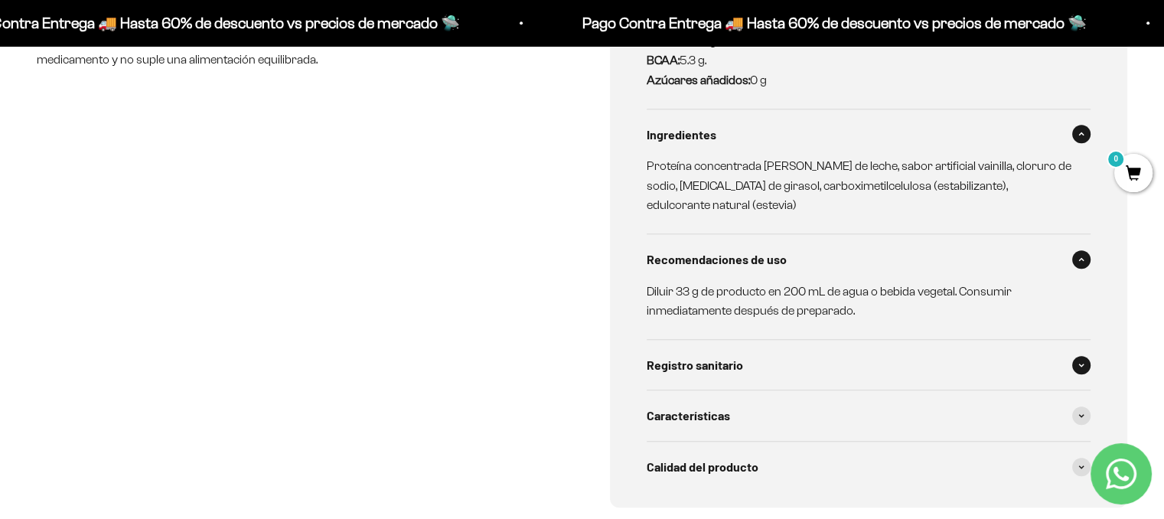
click at [1046, 351] on div "Registro sanitario" at bounding box center [869, 365] width 445 height 51
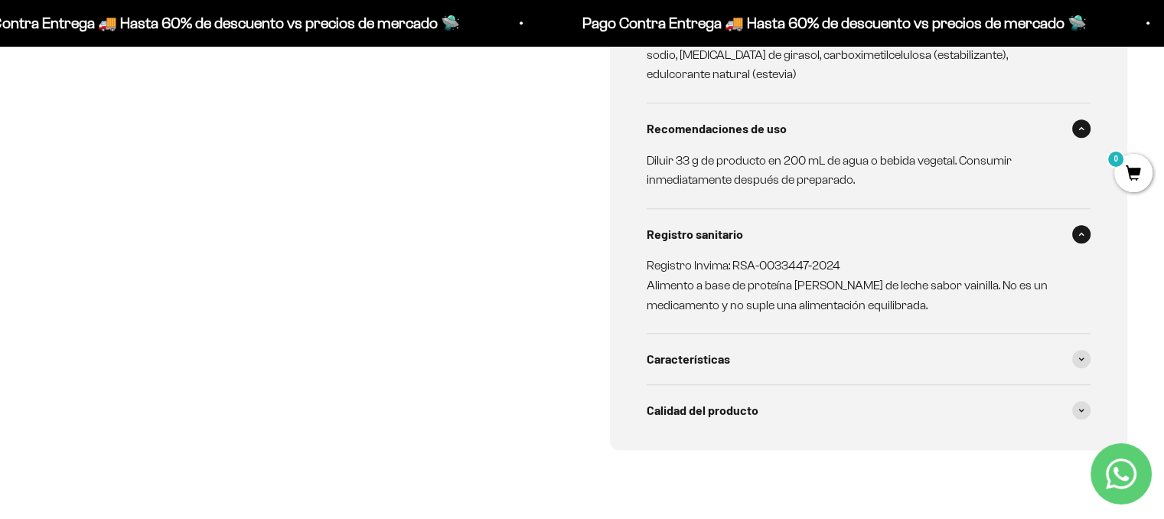
scroll to position [1071, 0]
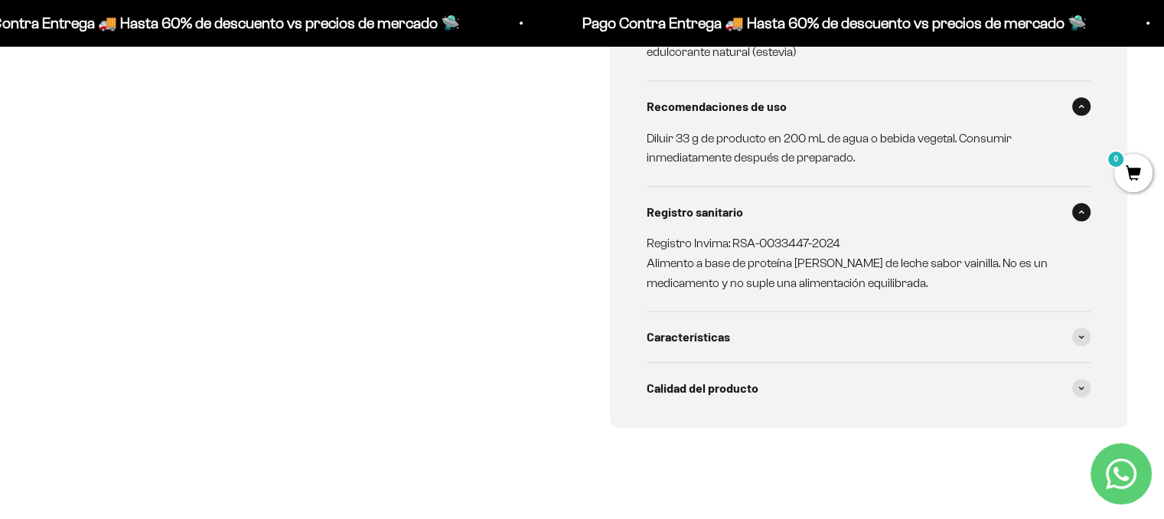
click at [1046, 363] on div "Calidad del producto" at bounding box center [869, 388] width 445 height 51
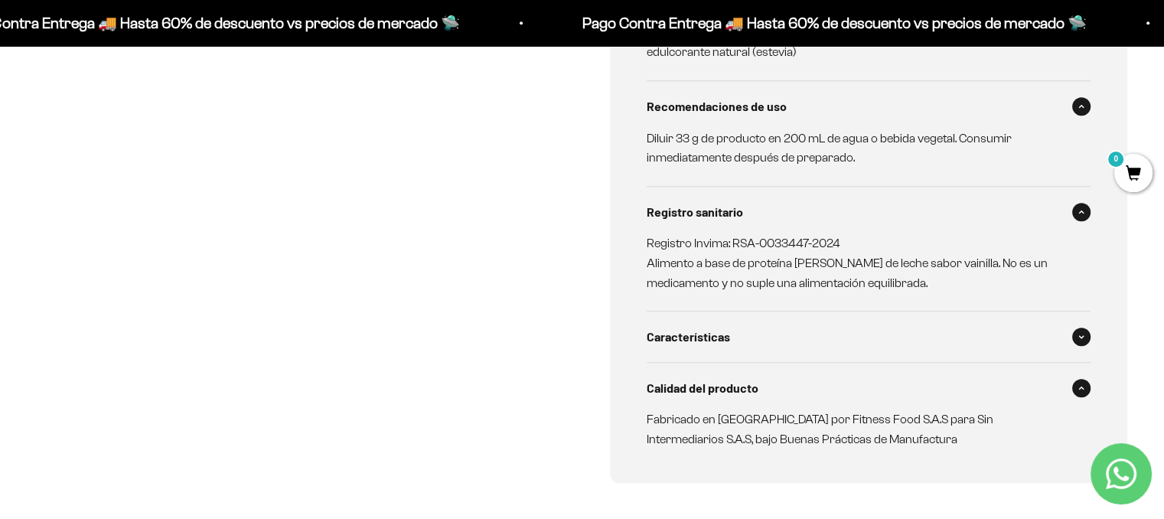
click at [1068, 324] on div "Características" at bounding box center [869, 336] width 445 height 51
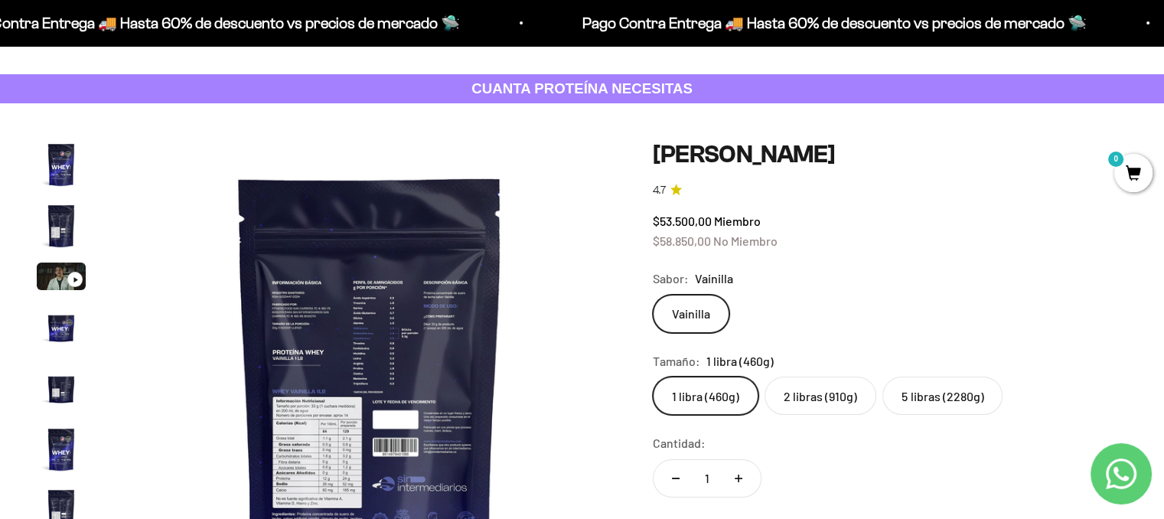
scroll to position [0, 0]
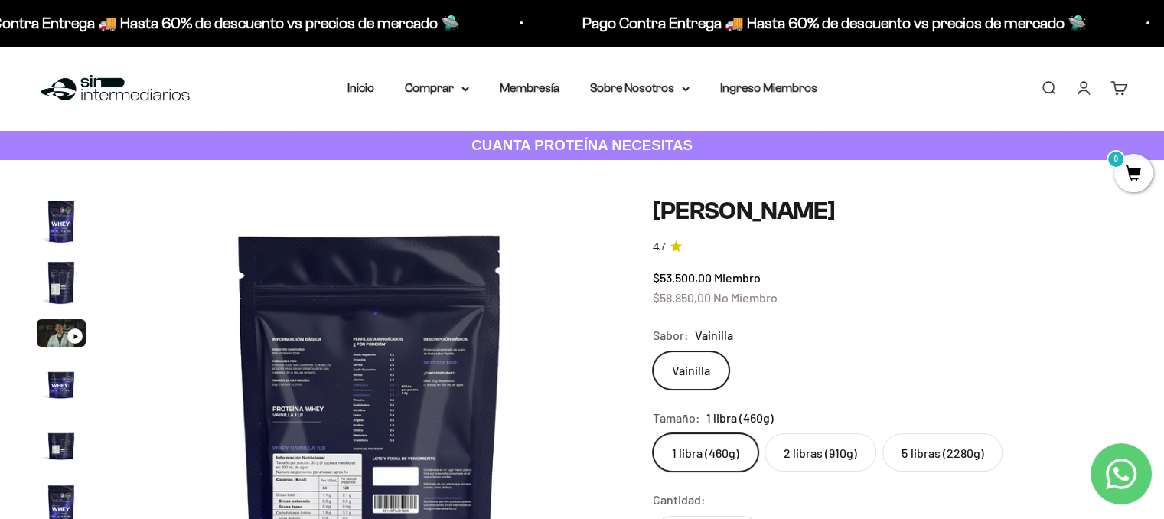
click at [934, 462] on label "5 libras (2280g)" at bounding box center [942, 452] width 120 height 38
click at [653, 433] on input "5 libras (2280g)" at bounding box center [652, 432] width 1 height 1
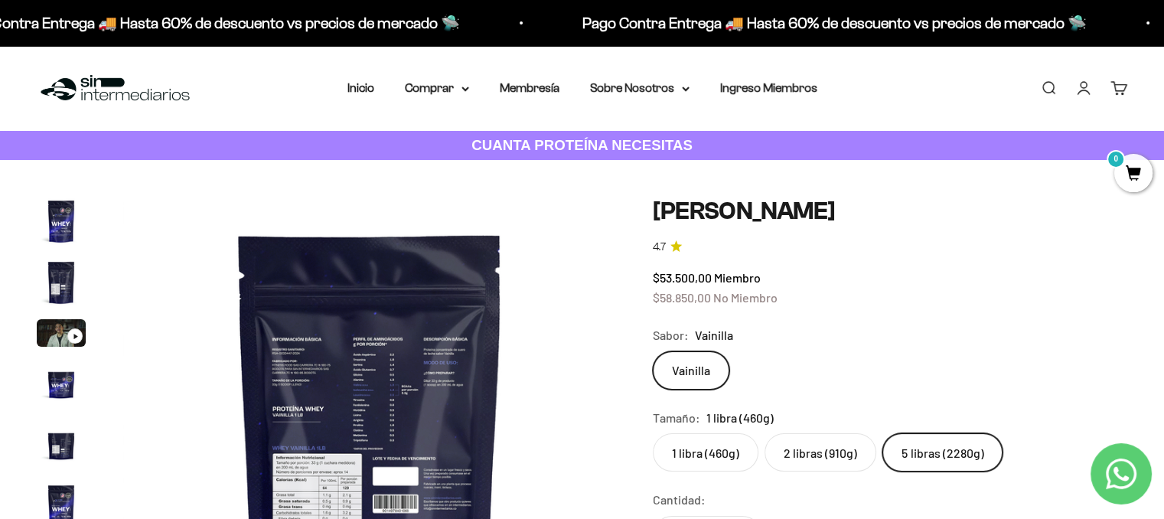
scroll to position [0, 1537]
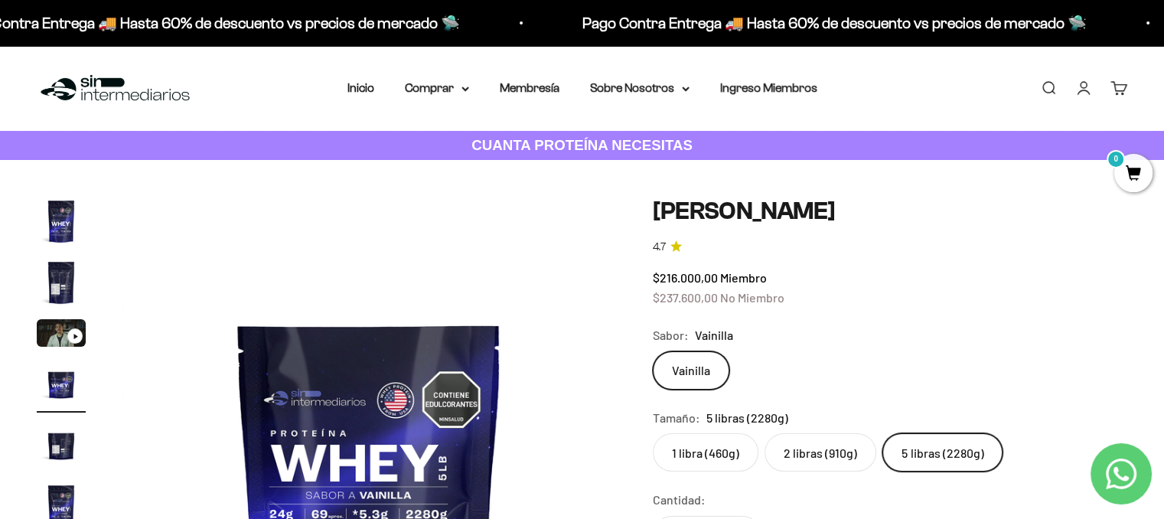
click at [842, 460] on label "2 libras (910g)" at bounding box center [821, 452] width 112 height 38
click at [653, 433] on input "2 libras (910g)" at bounding box center [652, 432] width 1 height 1
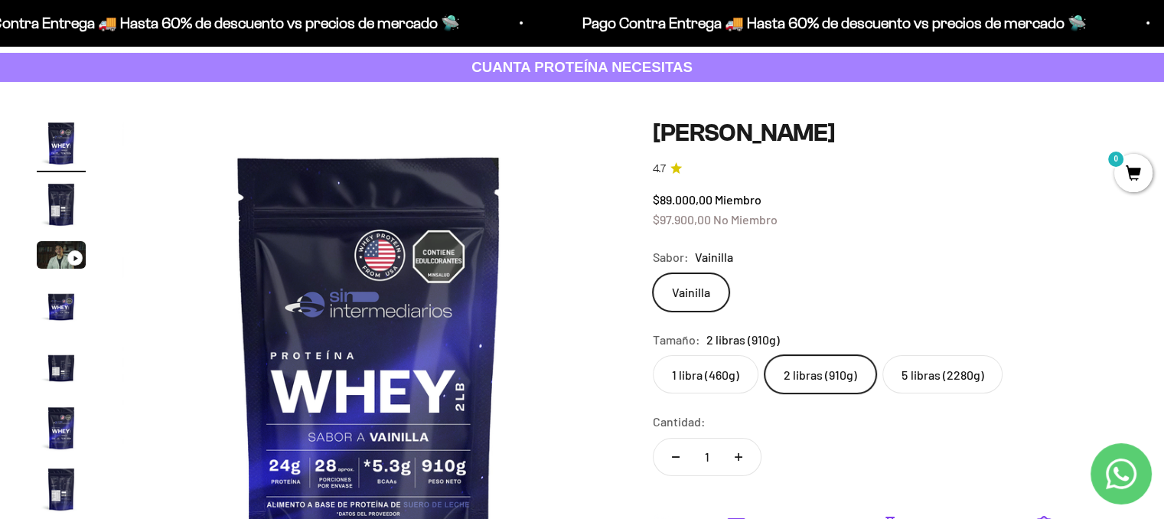
scroll to position [77, 0]
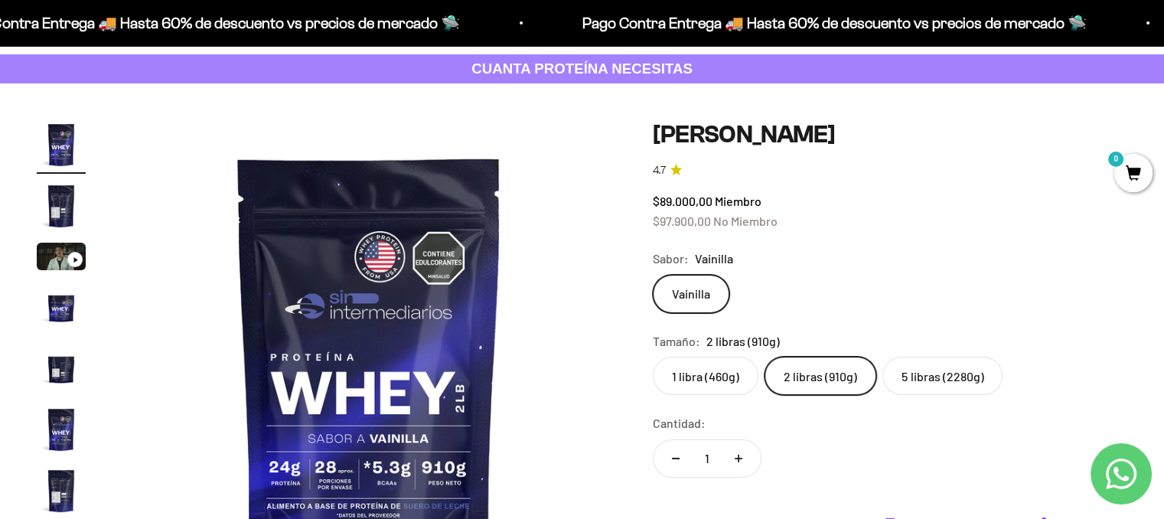
click at [705, 393] on label "1 libra (460g)" at bounding box center [706, 376] width 106 height 38
click at [653, 357] on input "1 libra (460g)" at bounding box center [652, 356] width 1 height 1
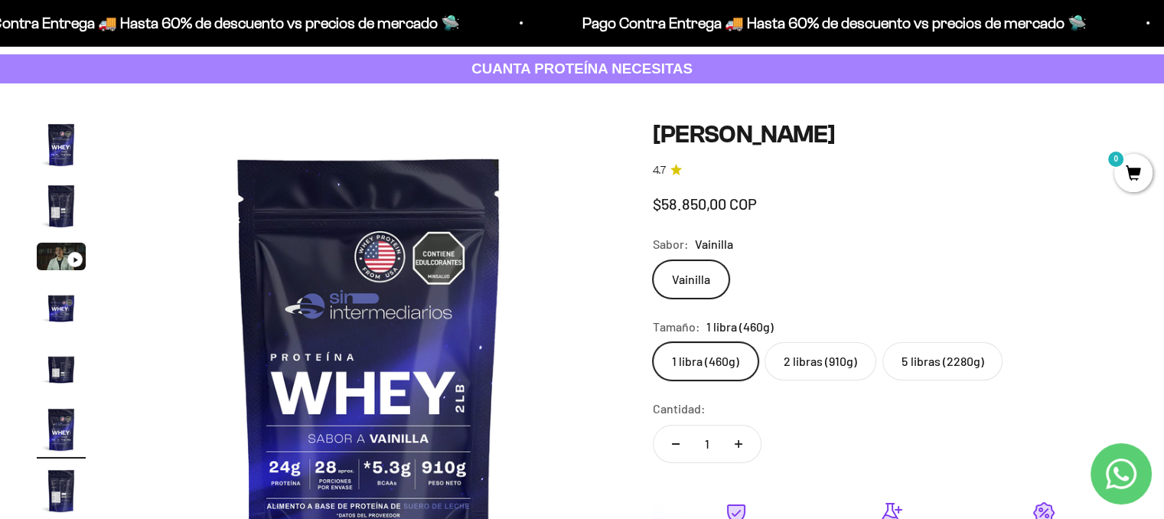
scroll to position [0, 2561]
